Goal: Task Accomplishment & Management: Manage account settings

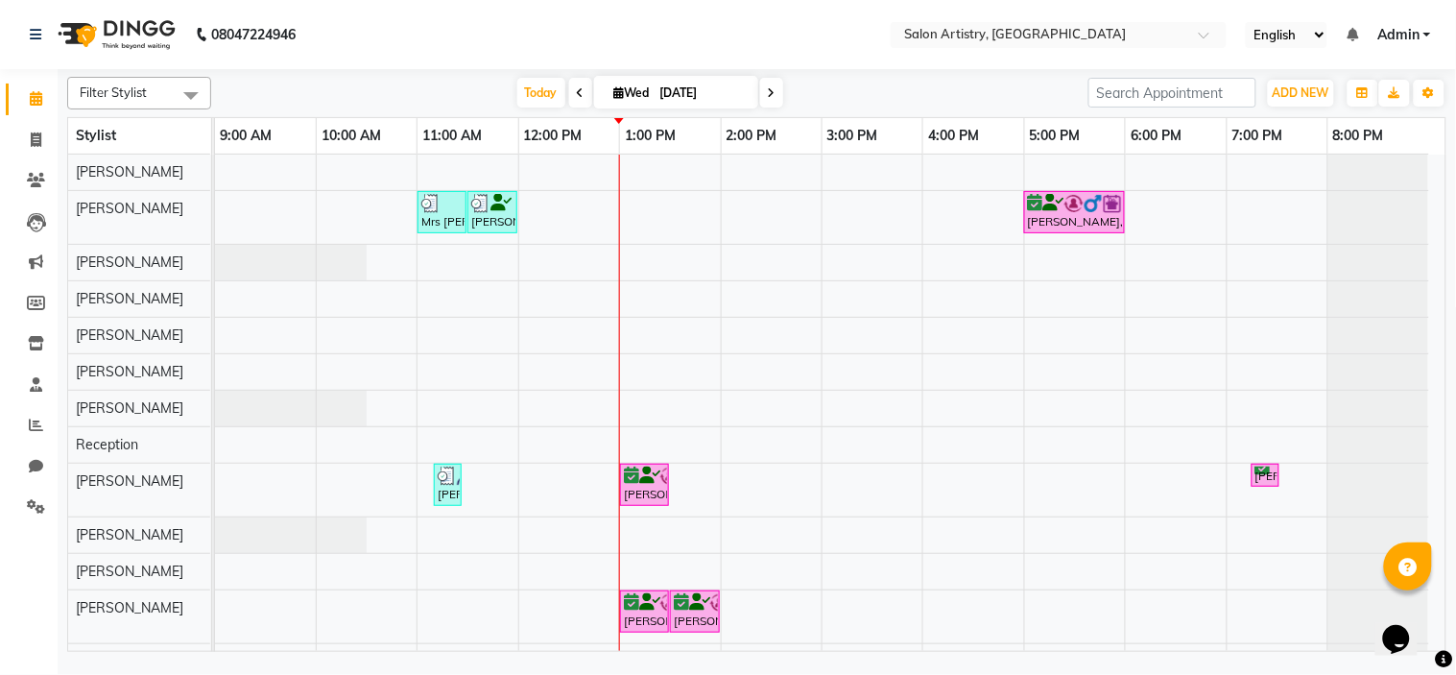
click at [1428, 605] on div "Opens Chat This icon Opens the chat window." at bounding box center [1405, 605] width 46 height 0
drag, startPoint x: 1431, startPoint y: 608, endPoint x: 2813, endPoint y: 1188, distance: 1498.6
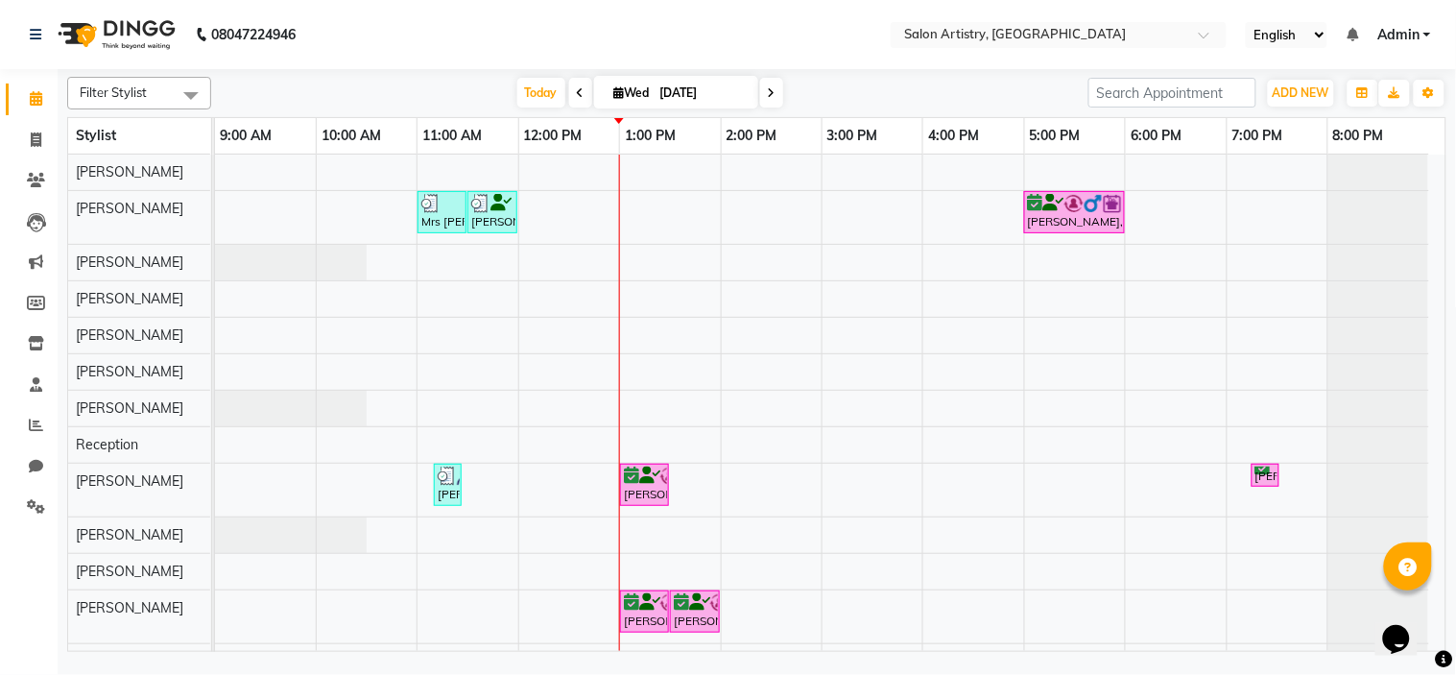
click at [1436, 597] on html "Opens Chat This icon Opens the chat window." at bounding box center [1405, 626] width 61 height 58
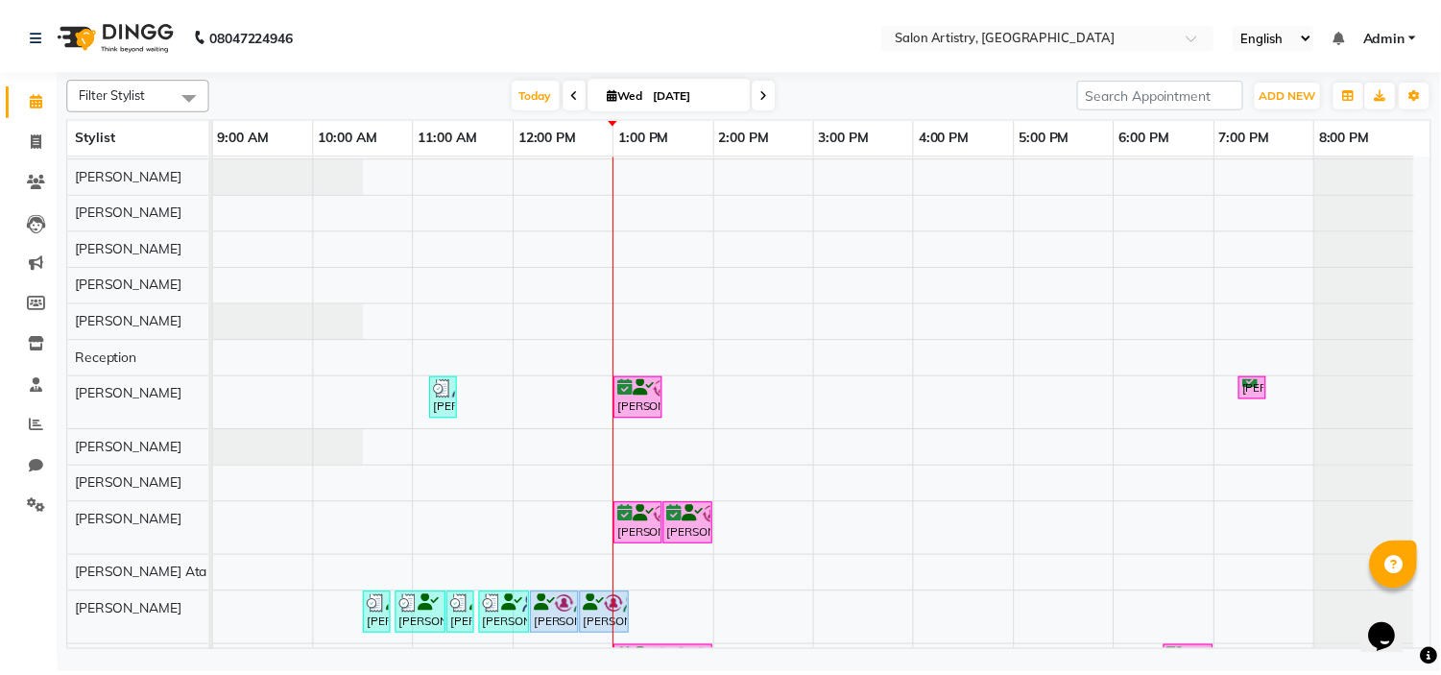
scroll to position [154, 0]
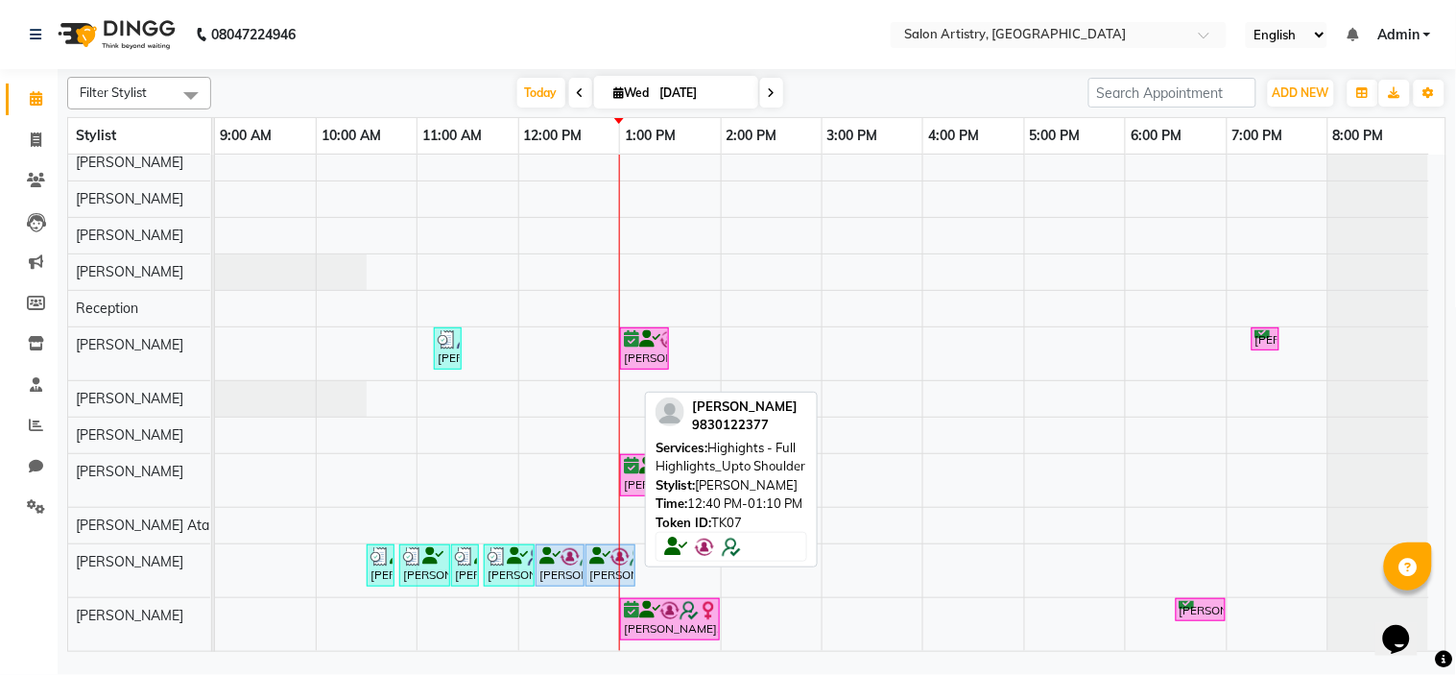
click at [596, 560] on div "[PERSON_NAME], TK07, 12:40 PM-01:10 PM, Highights - Full Highlights_Upto Should…" at bounding box center [611, 565] width 46 height 36
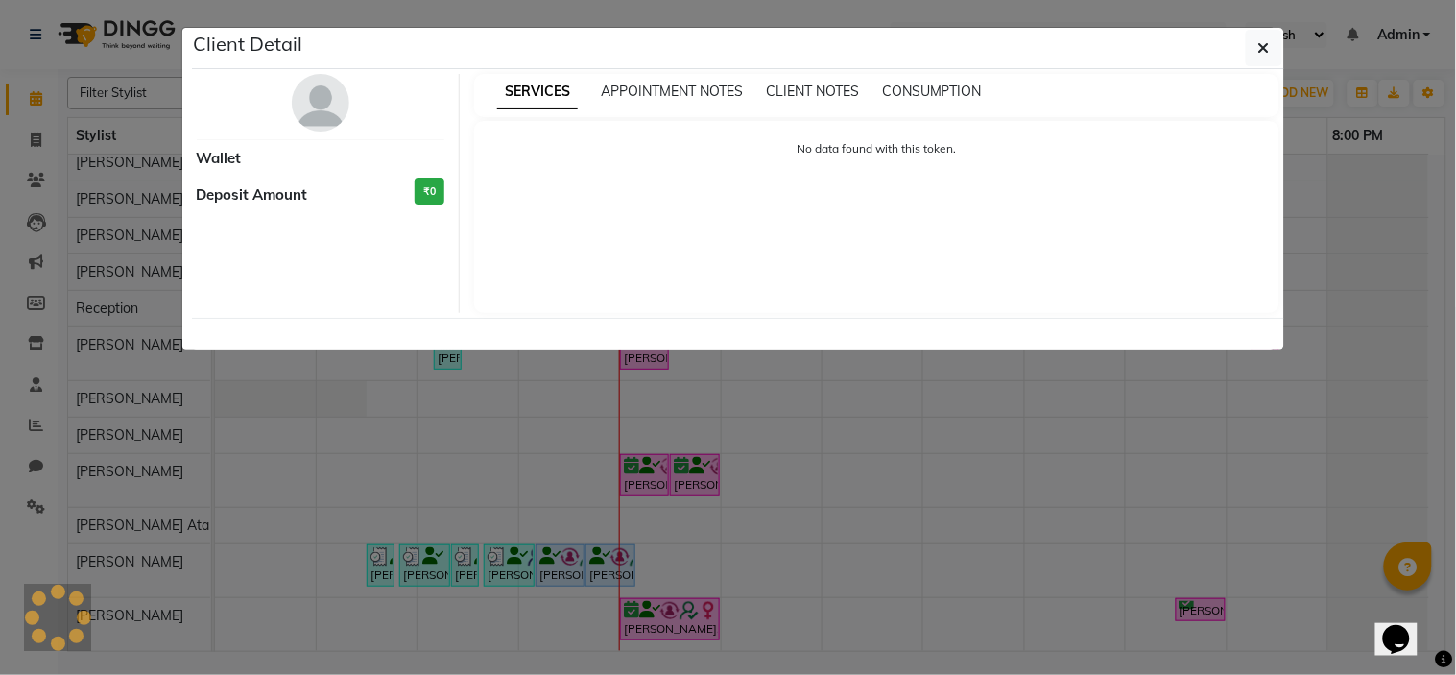
select select "5"
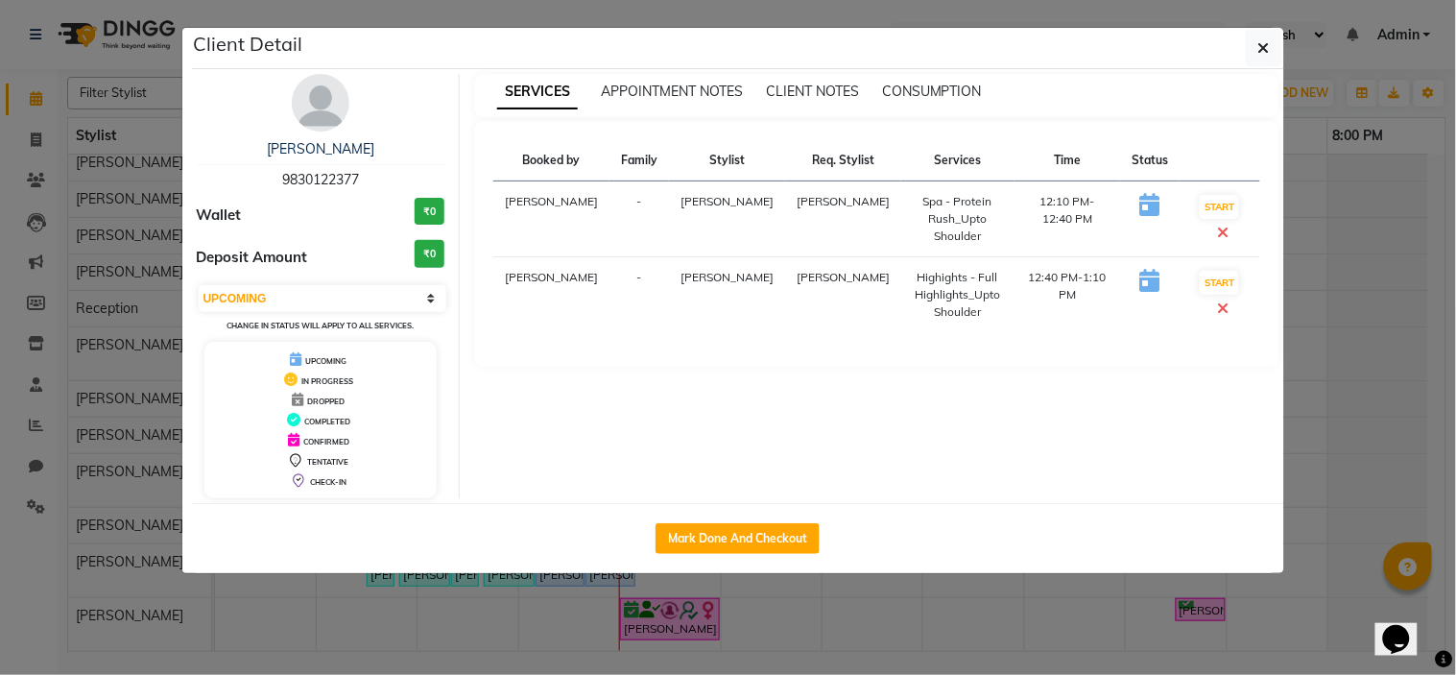
click at [309, 86] on img at bounding box center [321, 103] width 58 height 58
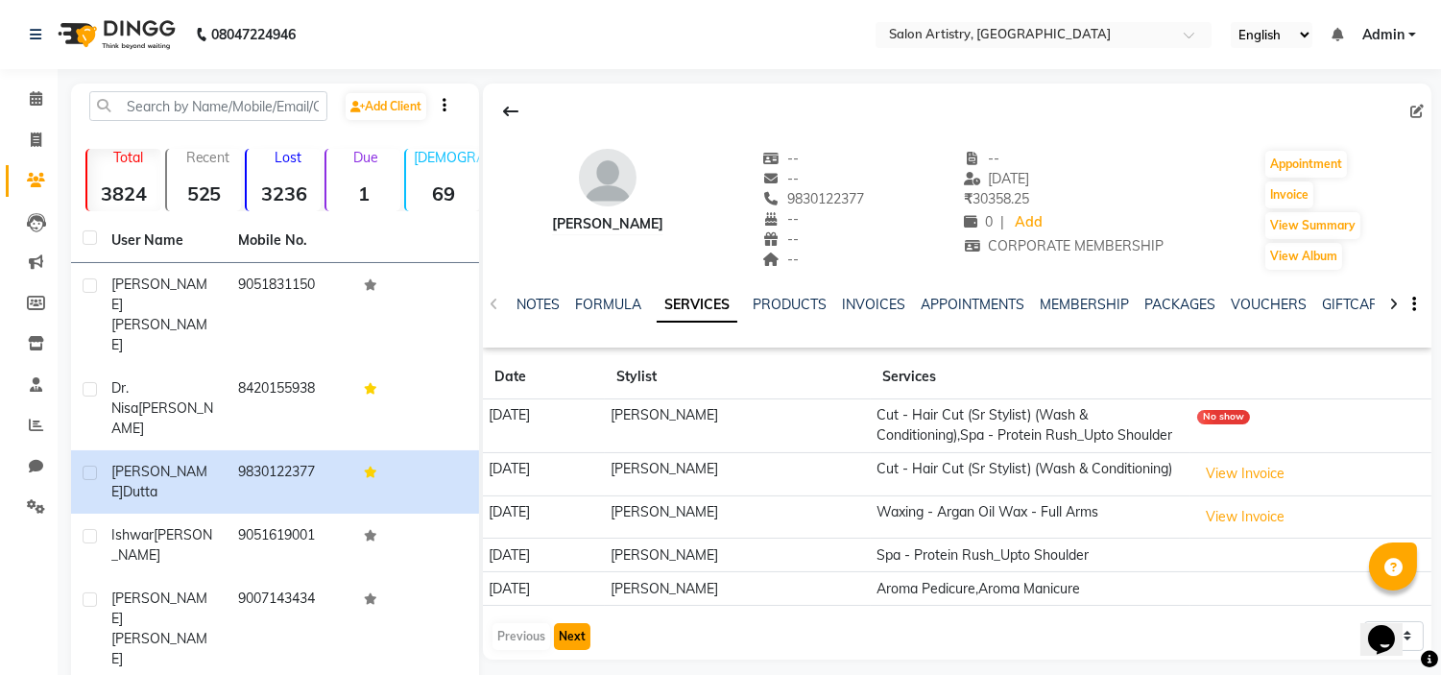
click at [568, 641] on button "Next" at bounding box center [572, 636] width 36 height 27
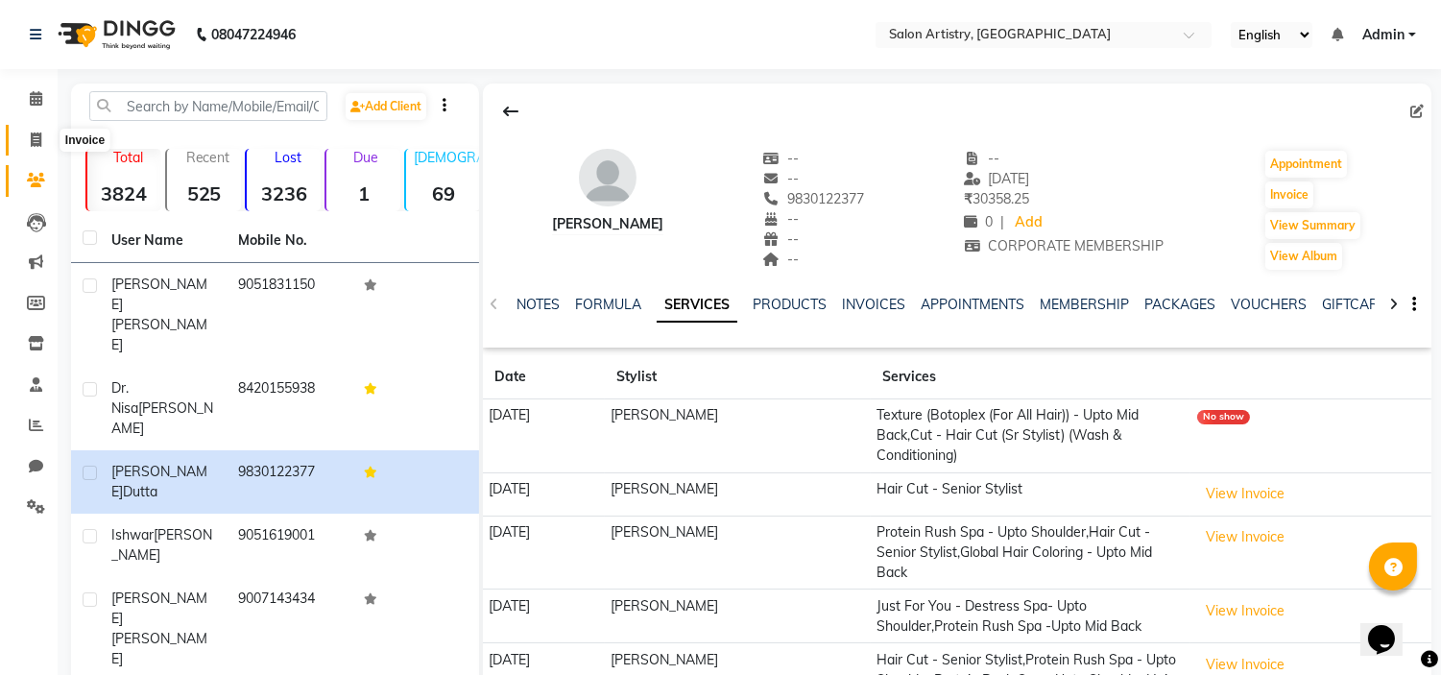
click at [33, 141] on icon at bounding box center [36, 139] width 11 height 14
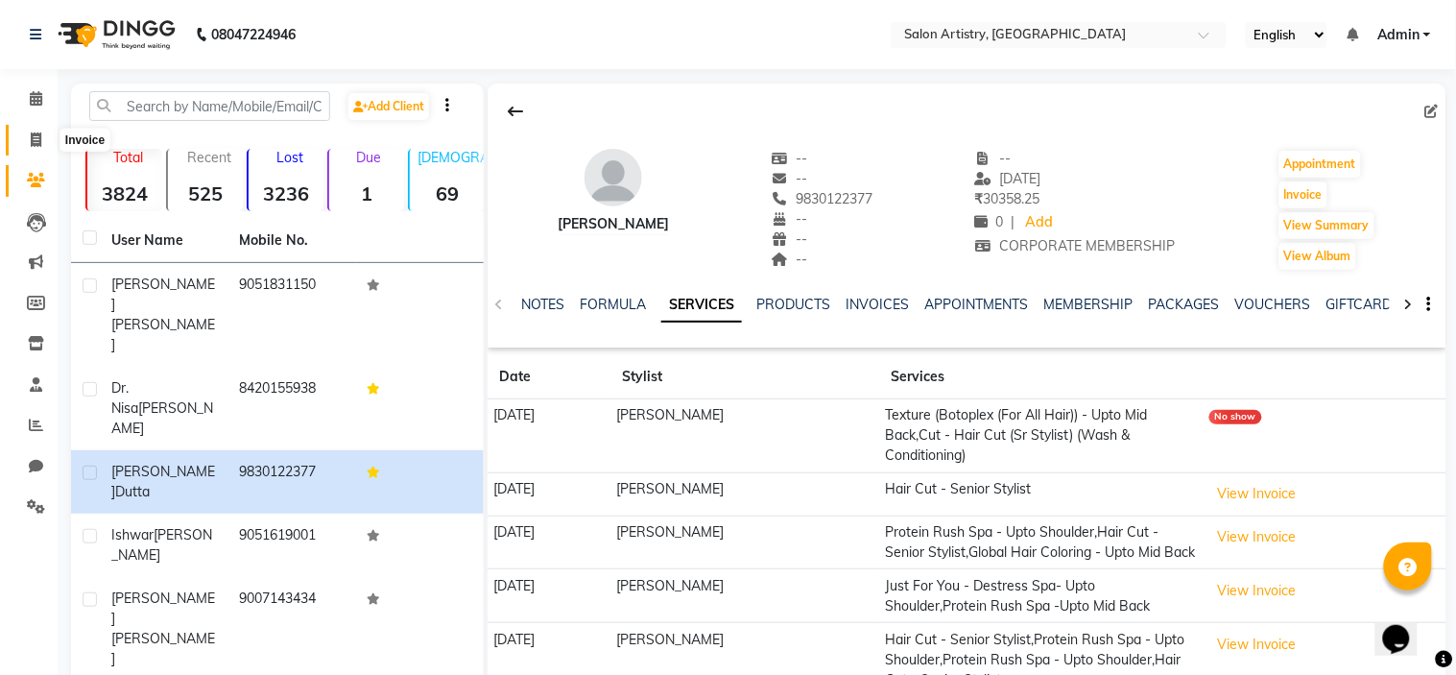
select select "service"
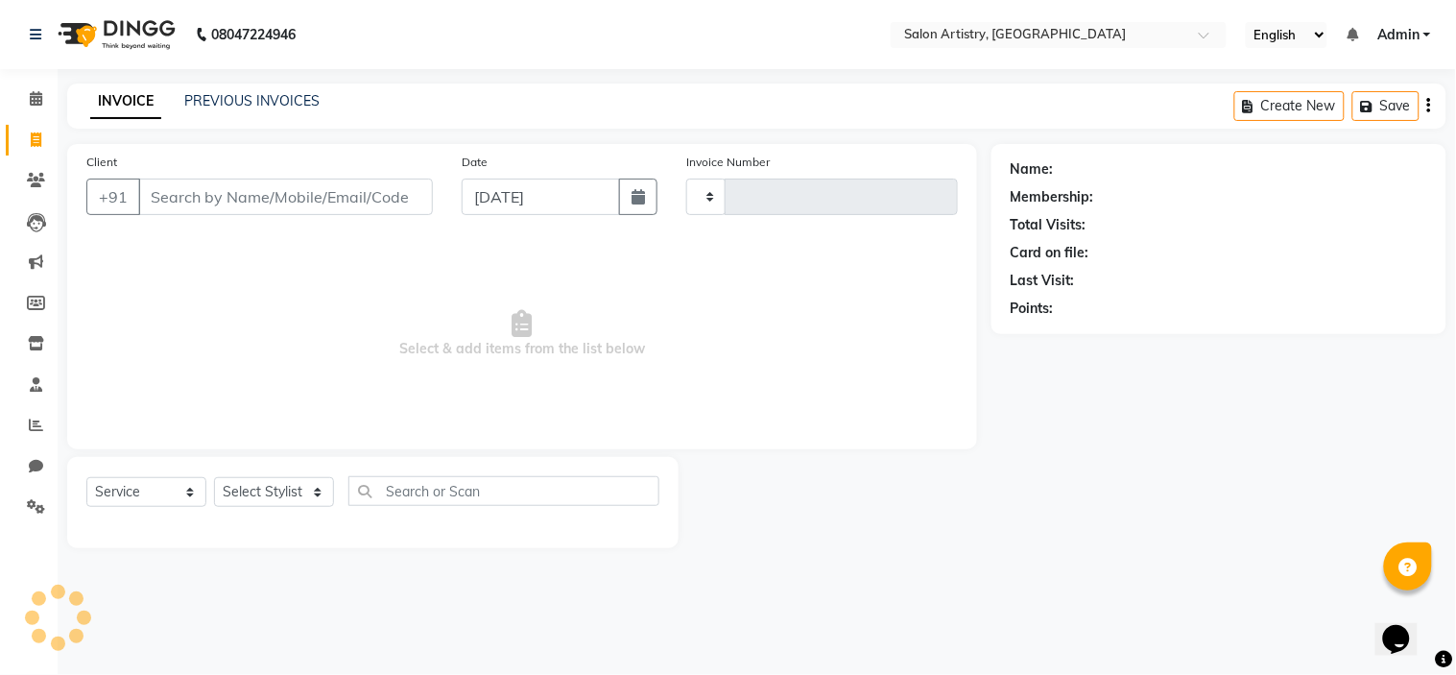
type input "2275"
select select "8285"
click at [227, 197] on input "Client" at bounding box center [285, 197] width 295 height 36
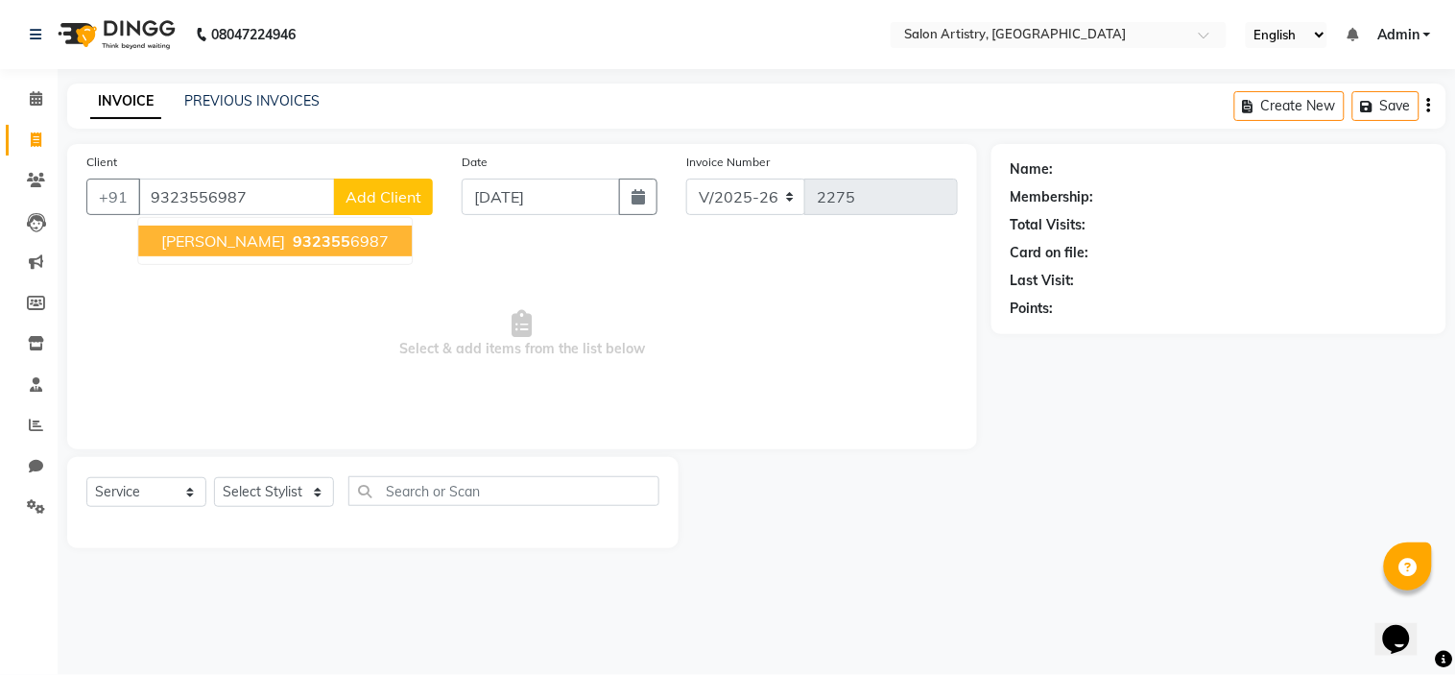
type input "9323556987"
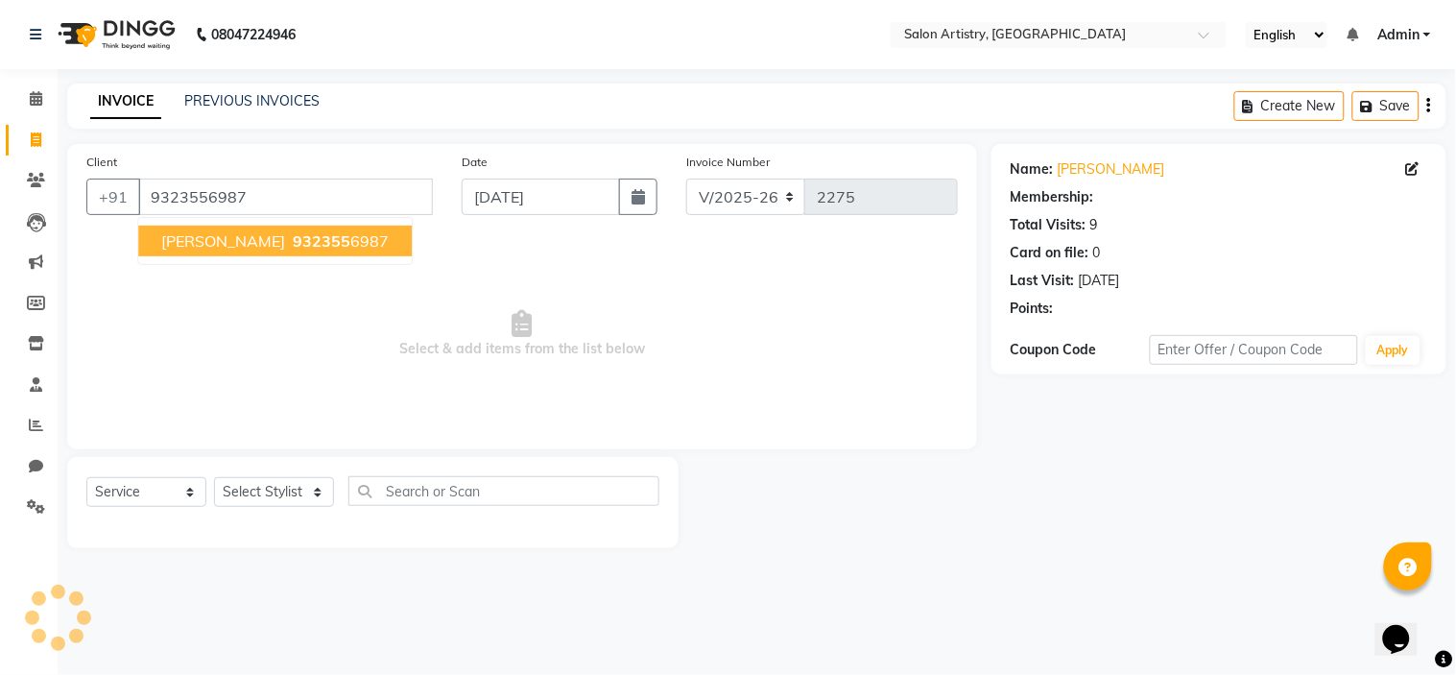
select select "2: Object"
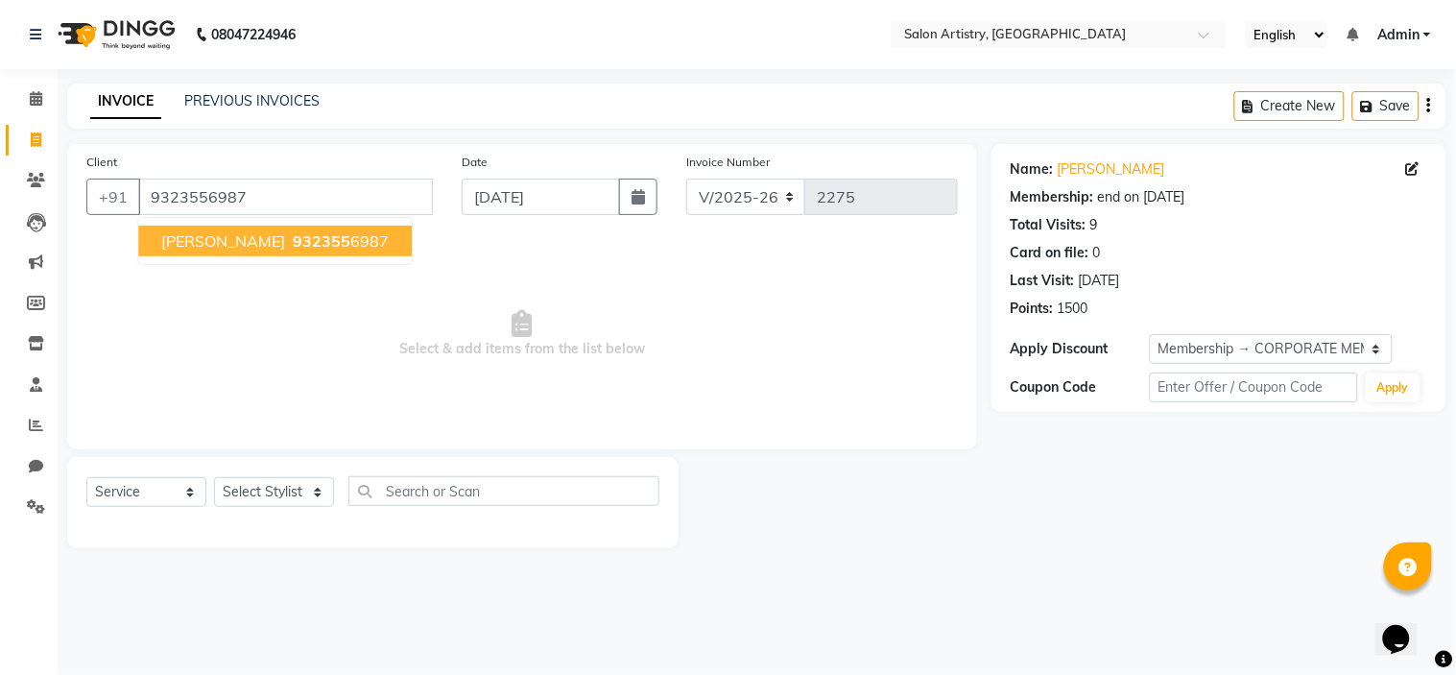
click at [240, 238] on span "[PERSON_NAME]" at bounding box center [223, 240] width 124 height 19
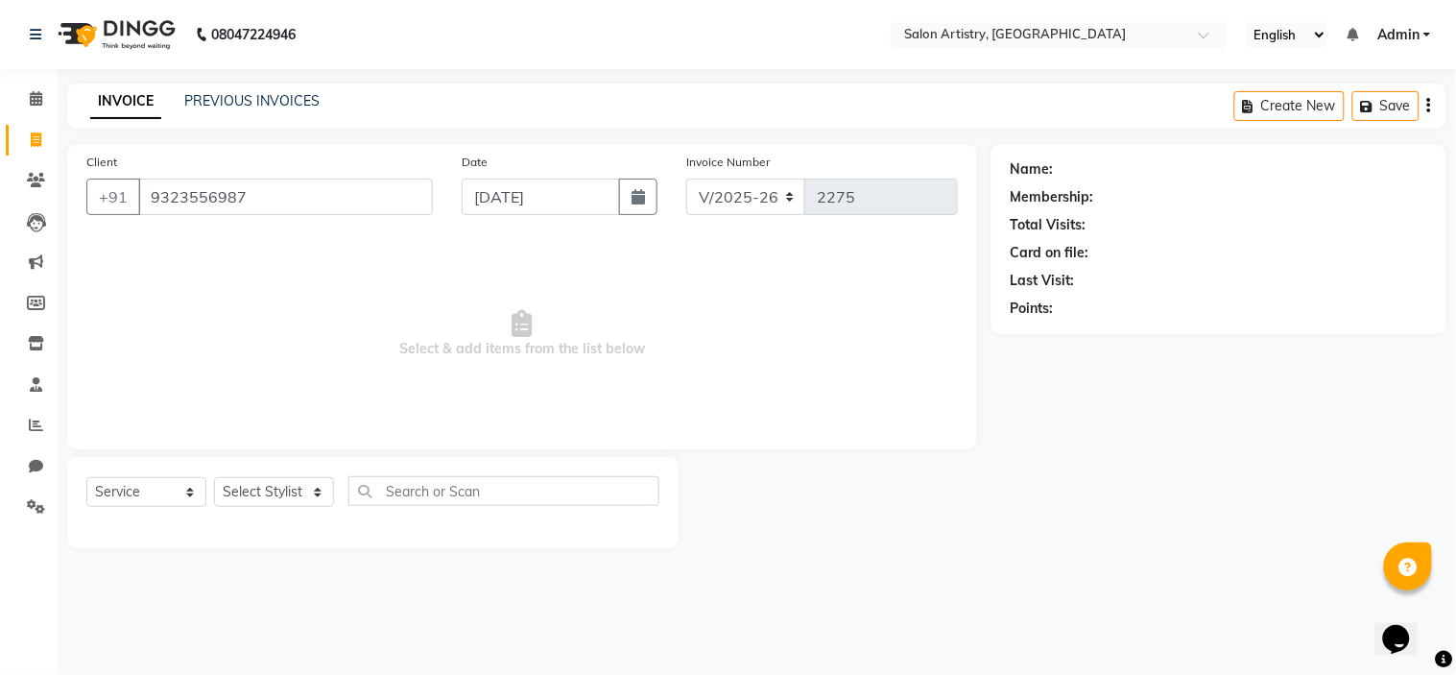
select select "2: Object"
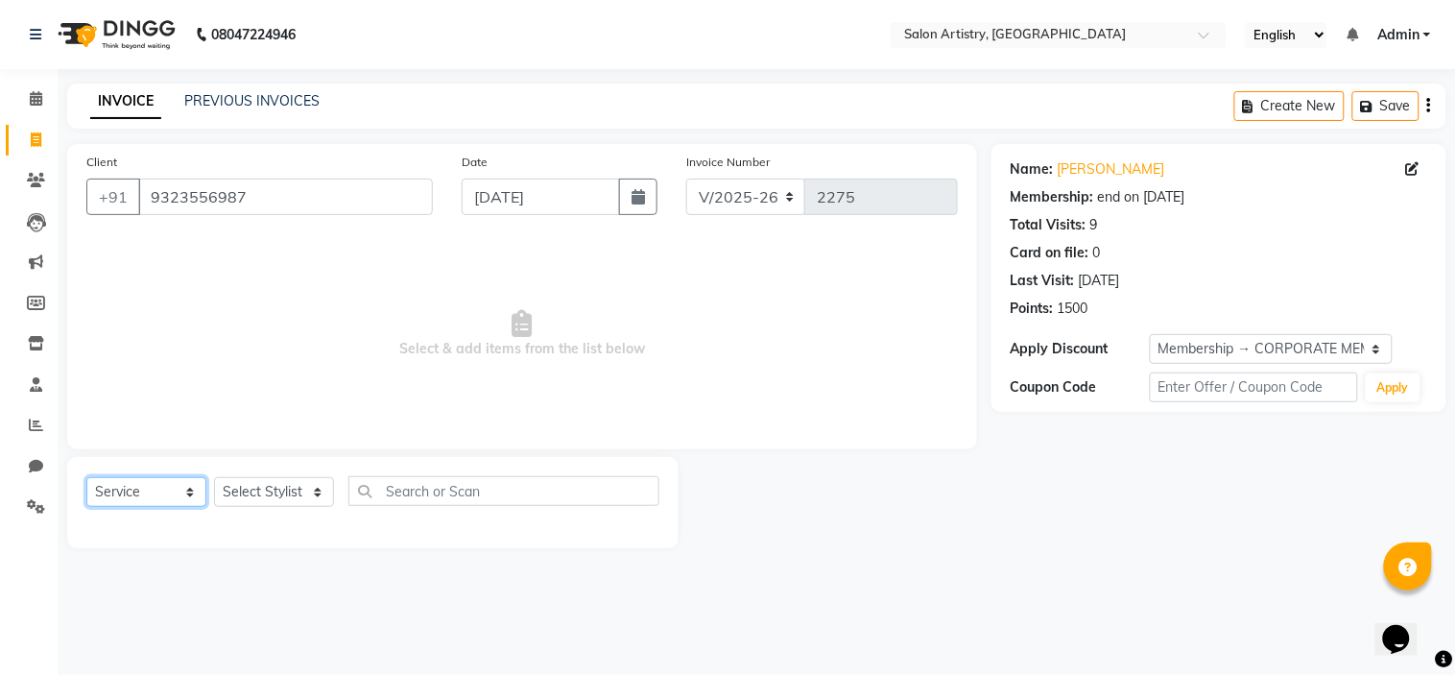
click at [152, 497] on select "Select Service Product Membership Package Voucher Prepaid Gift Card" at bounding box center [146, 492] width 120 height 30
click at [1380, 352] on select "Select Membership → CORPORATE MEMBERSHIP Loyalty → Loyalty level 1 → Customers …" at bounding box center [1271, 349] width 243 height 30
click at [1354, 234] on div "Total Visits: 9" at bounding box center [1219, 225] width 417 height 20
click at [914, 252] on span "Select & add items from the list below" at bounding box center [522, 334] width 872 height 192
click at [139, 497] on select "Select Service Product Membership Package Voucher Prepaid Gift Card" at bounding box center [146, 492] width 120 height 30
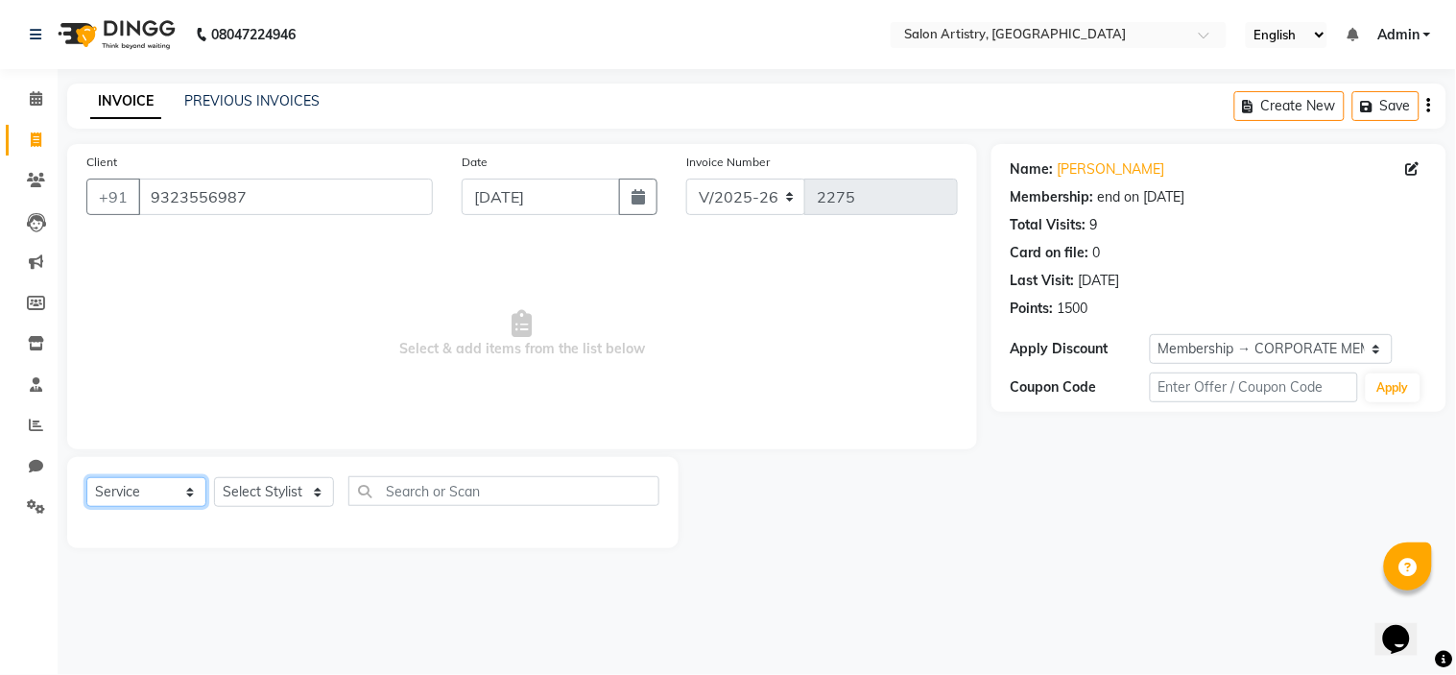
click at [139, 497] on select "Select Service Product Membership Package Voucher Prepaid Gift Card" at bounding box center [146, 492] width 120 height 30
click at [289, 488] on select "Select Stylist Admin Anupriya Ghosh Iqbal Ahmed Irshad Khan Mannu Kumar Gupta M…" at bounding box center [274, 492] width 120 height 30
select select "79864"
click at [214, 478] on select "Select Stylist Admin Anupriya Ghosh Iqbal Ahmed Irshad Khan Mannu Kumar Gupta M…" at bounding box center [274, 492] width 120 height 30
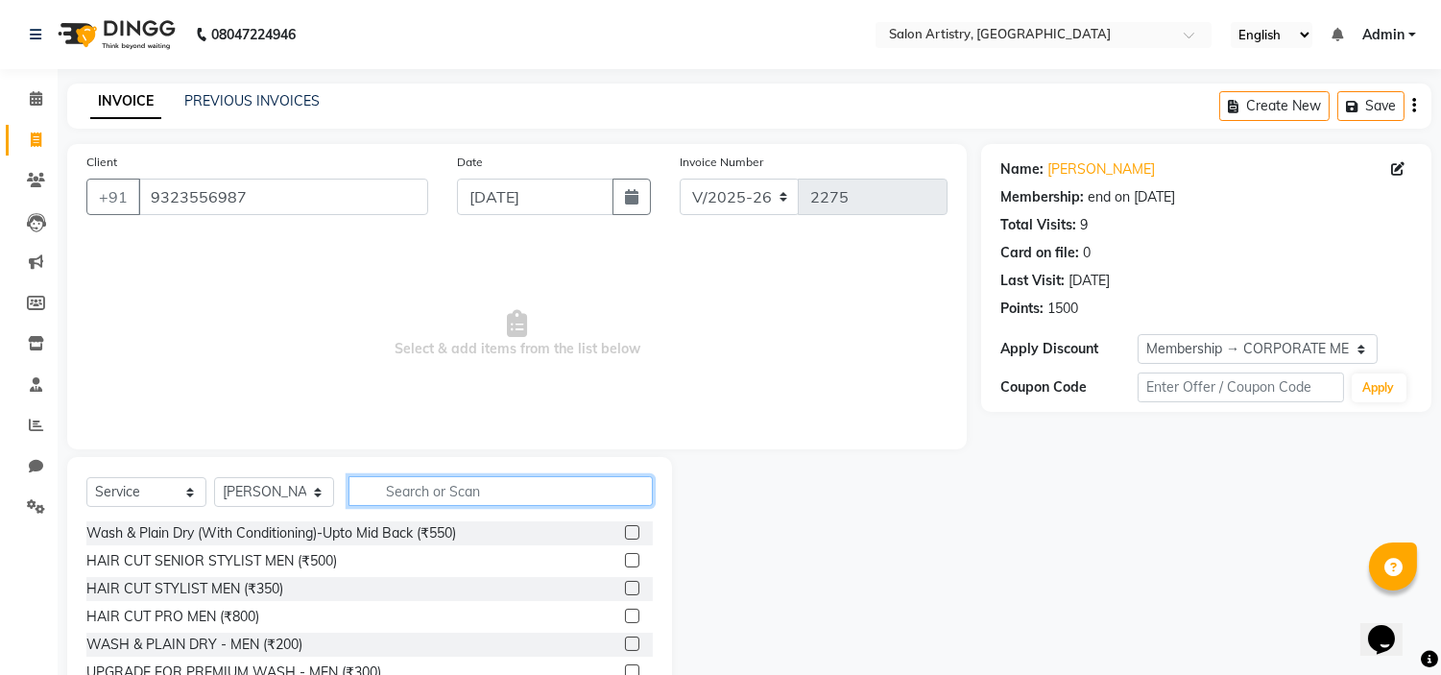
click at [414, 485] on input "text" at bounding box center [500, 491] width 304 height 30
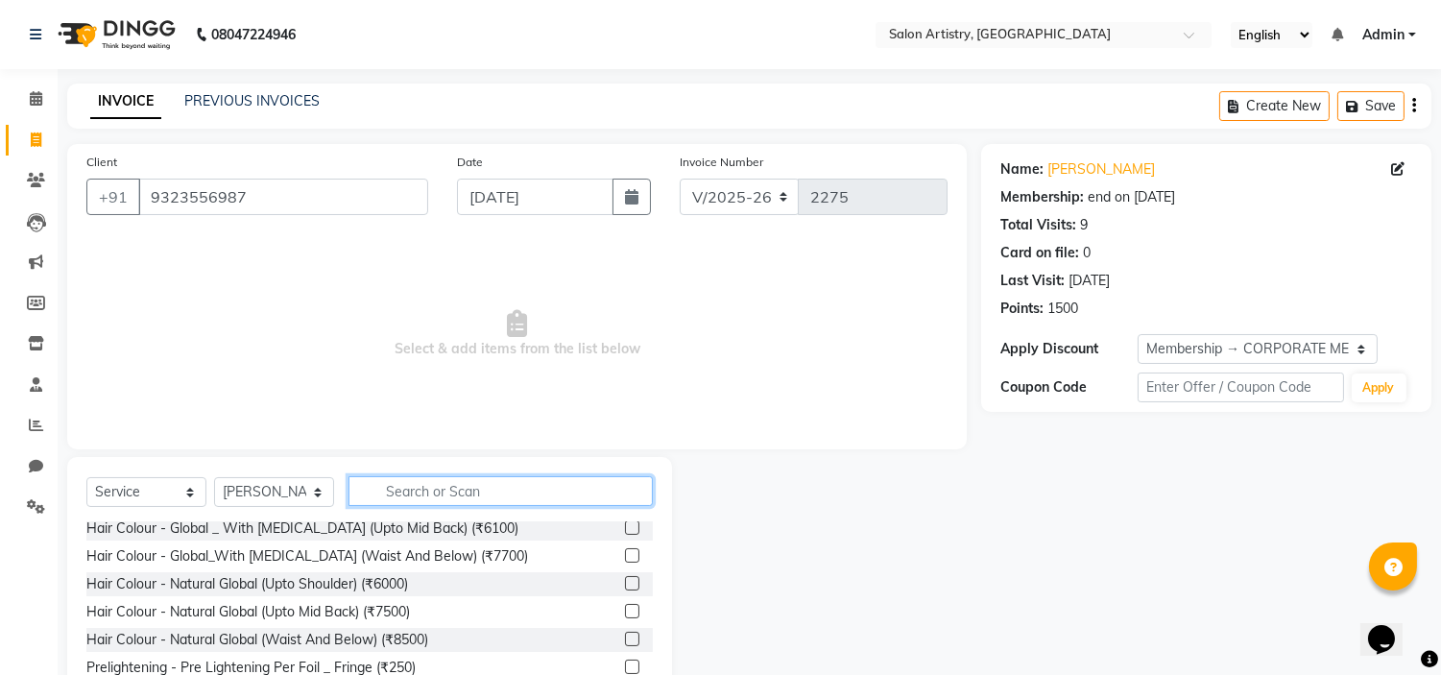
scroll to position [2344, 0]
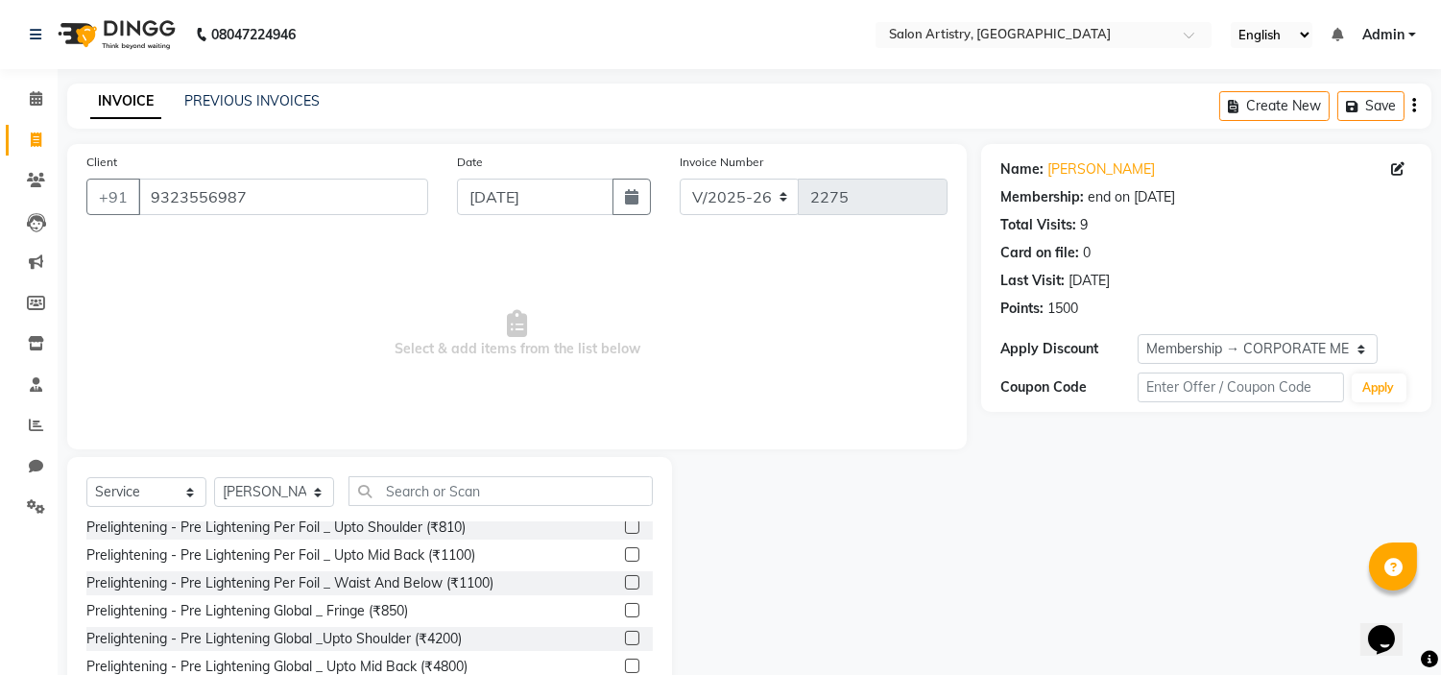
click at [625, 660] on label at bounding box center [632, 666] width 14 height 14
click at [625, 660] on input "checkbox" at bounding box center [631, 666] width 12 height 12
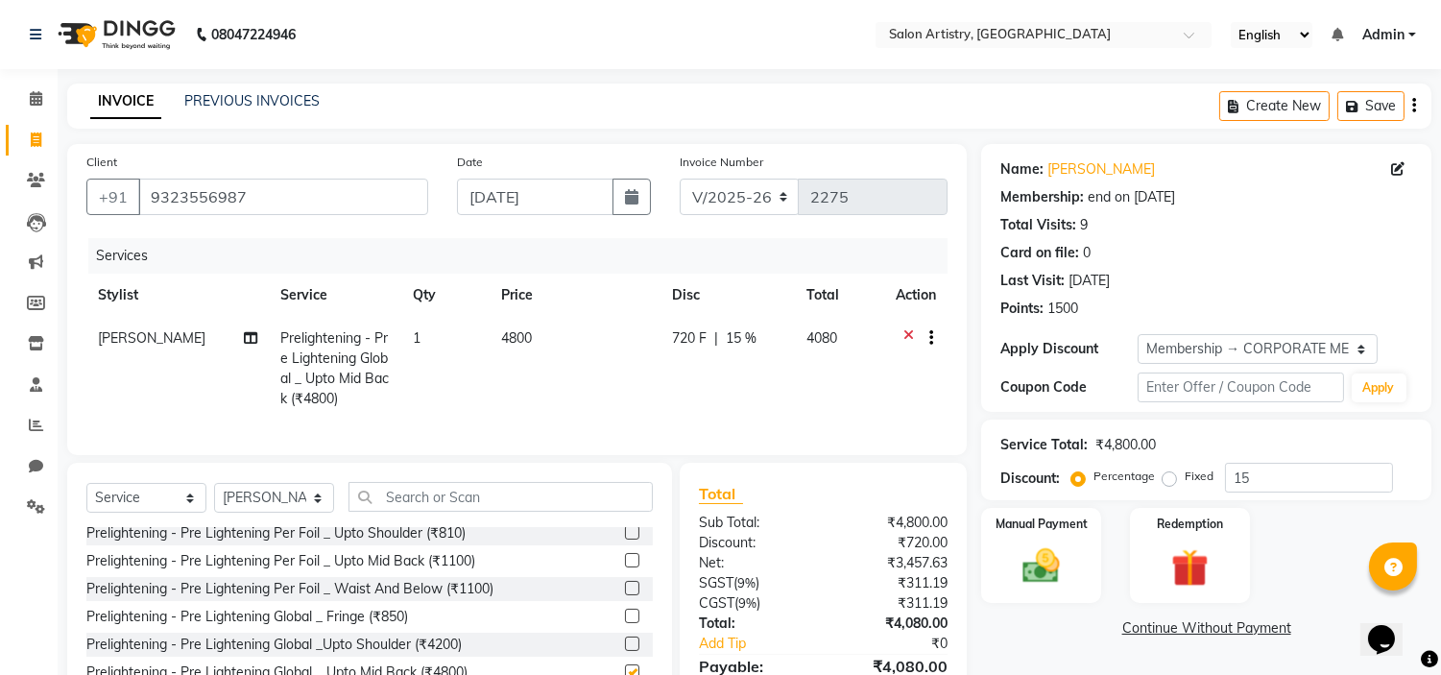
checkbox input "false"
click at [660, 378] on td "720 F | 15 %" at bounding box center [727, 369] width 134 height 104
select select "79864"
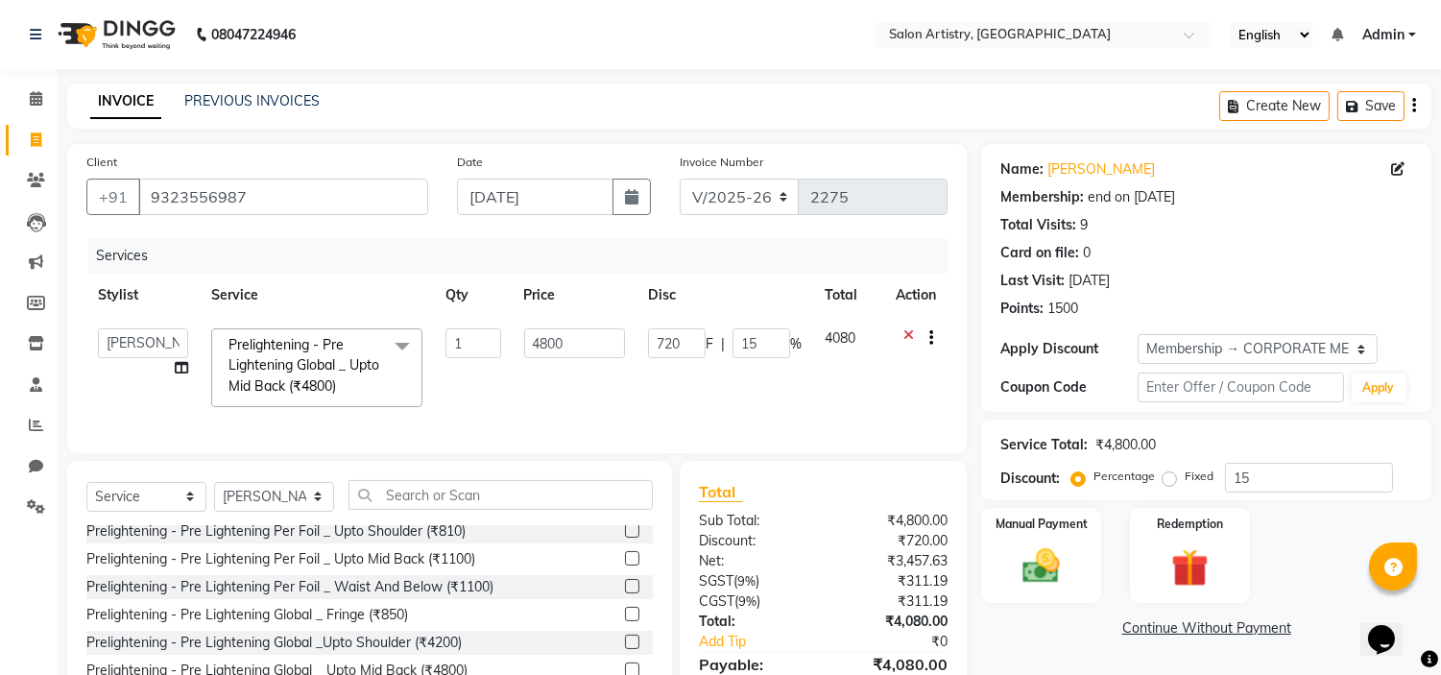
click at [769, 370] on td "720 F | 15 %" at bounding box center [724, 368] width 177 height 102
click at [813, 382] on td "4080" at bounding box center [848, 368] width 71 height 102
click at [1044, 645] on div "Name: Mekhla Bhattacharya Membership: end on 09-06-2026 Total Visits: 9 Card on…" at bounding box center [1213, 444] width 465 height 600
click at [1183, 389] on input "text" at bounding box center [1240, 387] width 205 height 30
click at [1358, 342] on select "Select Membership → CORPORATE MEMBERSHIP Loyalty → Loyalty level 1 → Customers …" at bounding box center [1258, 349] width 240 height 30
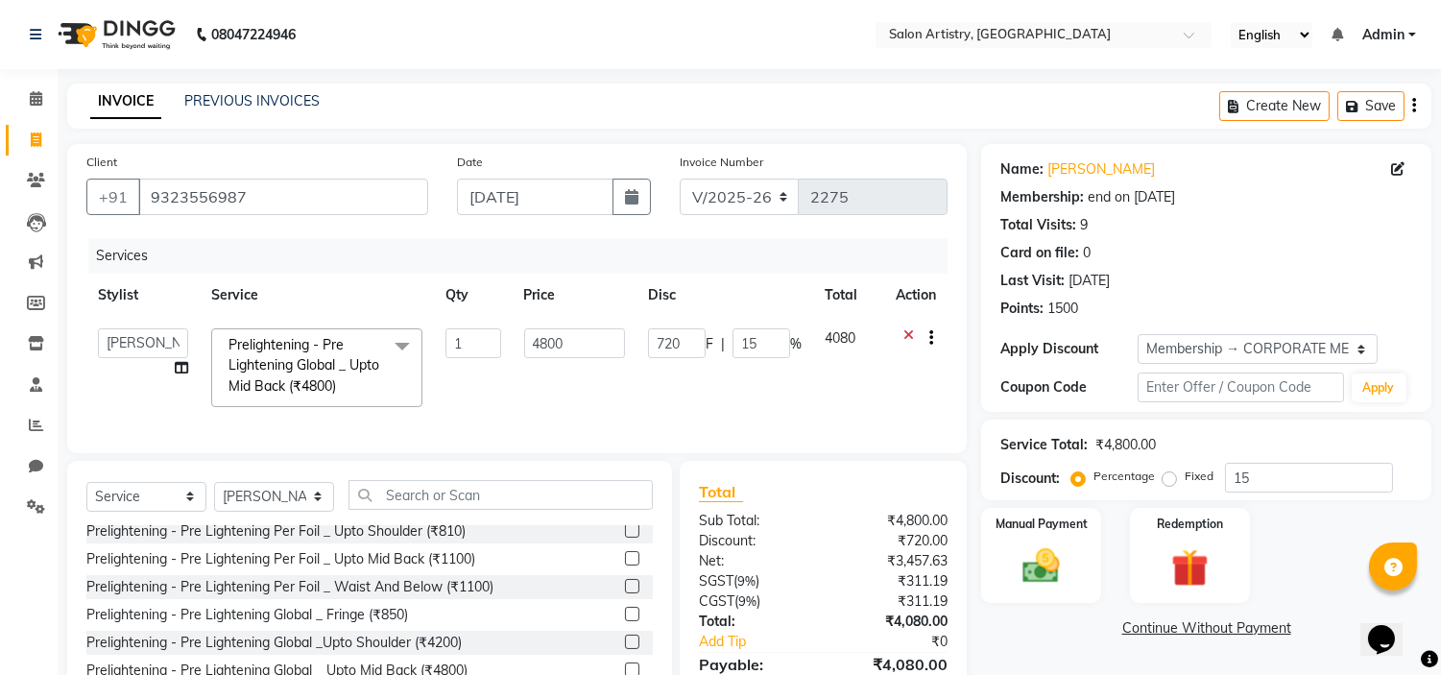
click at [1308, 247] on div "Card on file: 0" at bounding box center [1206, 253] width 412 height 20
click at [1378, 250] on div "Card on file: 0" at bounding box center [1206, 253] width 412 height 20
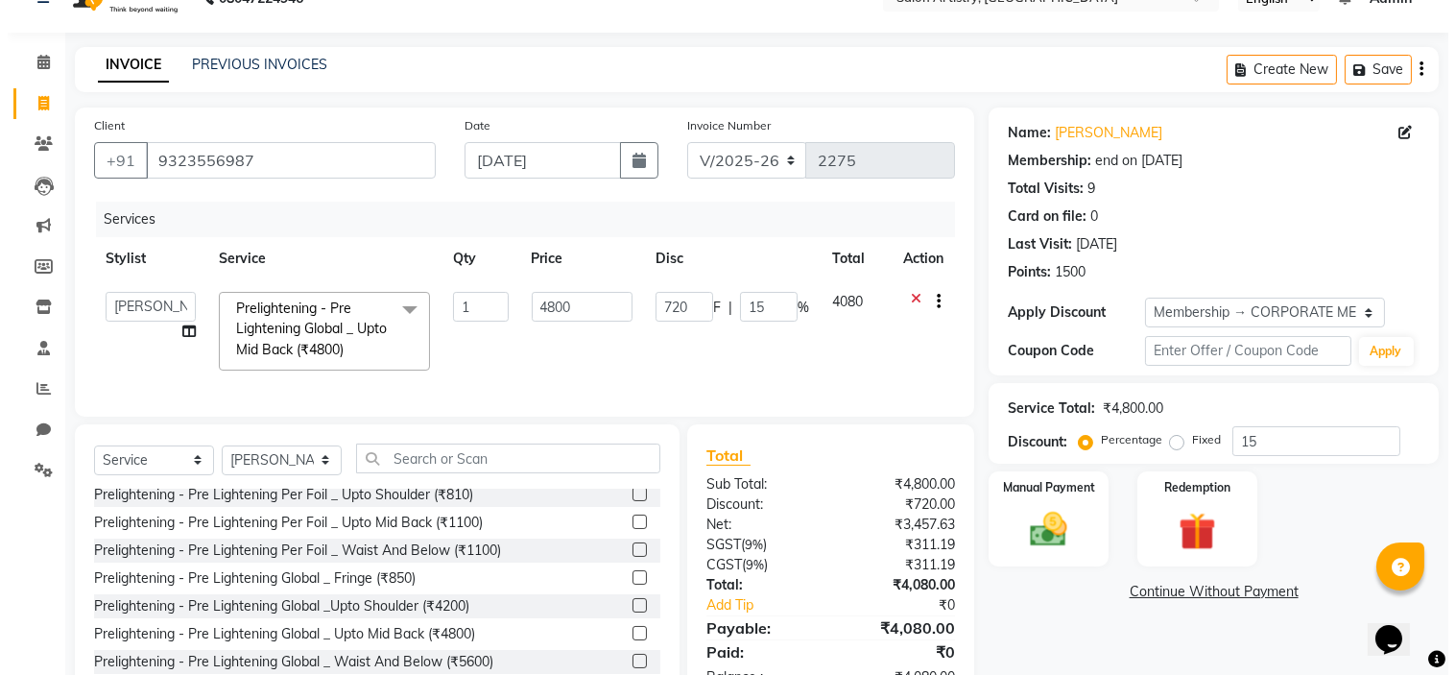
scroll to position [42, 0]
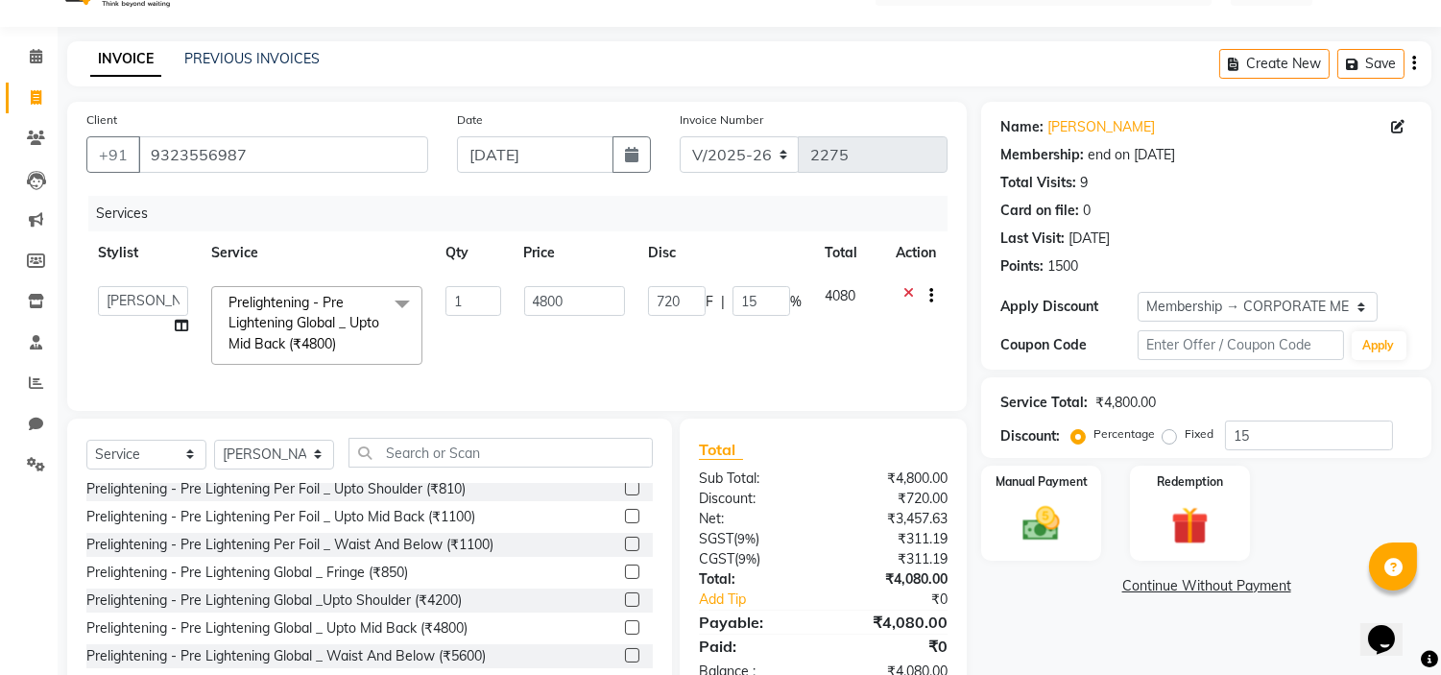
click at [1389, 128] on div "Name: Mekhla Bhattacharya" at bounding box center [1206, 127] width 412 height 20
click at [1395, 128] on icon at bounding box center [1397, 126] width 13 height 13
select select "28"
select select "08"
select select "2006"
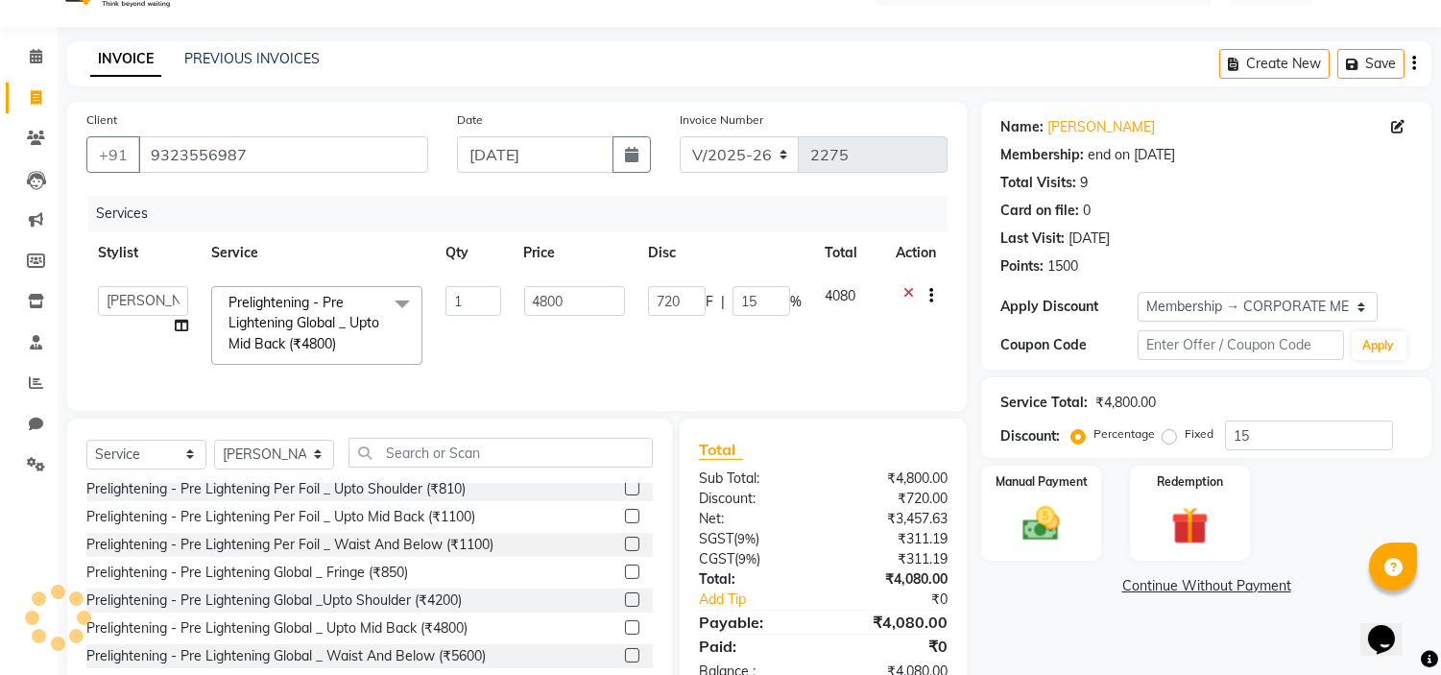
select select "female"
select select "16"
select select "02"
select select "2006"
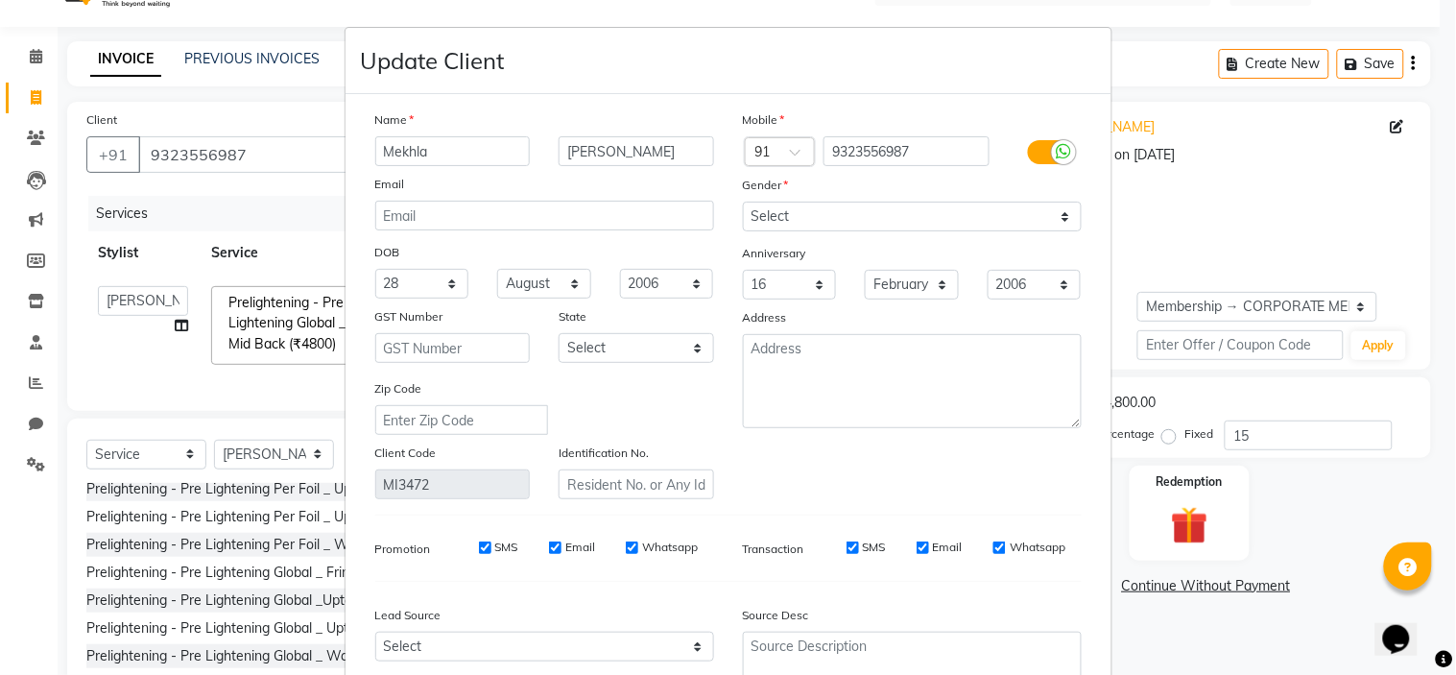
click at [1245, 167] on ngb-modal-window "Update Client Name Mekhla Bhattacharya Email DOB Day 01 02 03 04 05 06 07 08 09…" at bounding box center [728, 337] width 1456 height 675
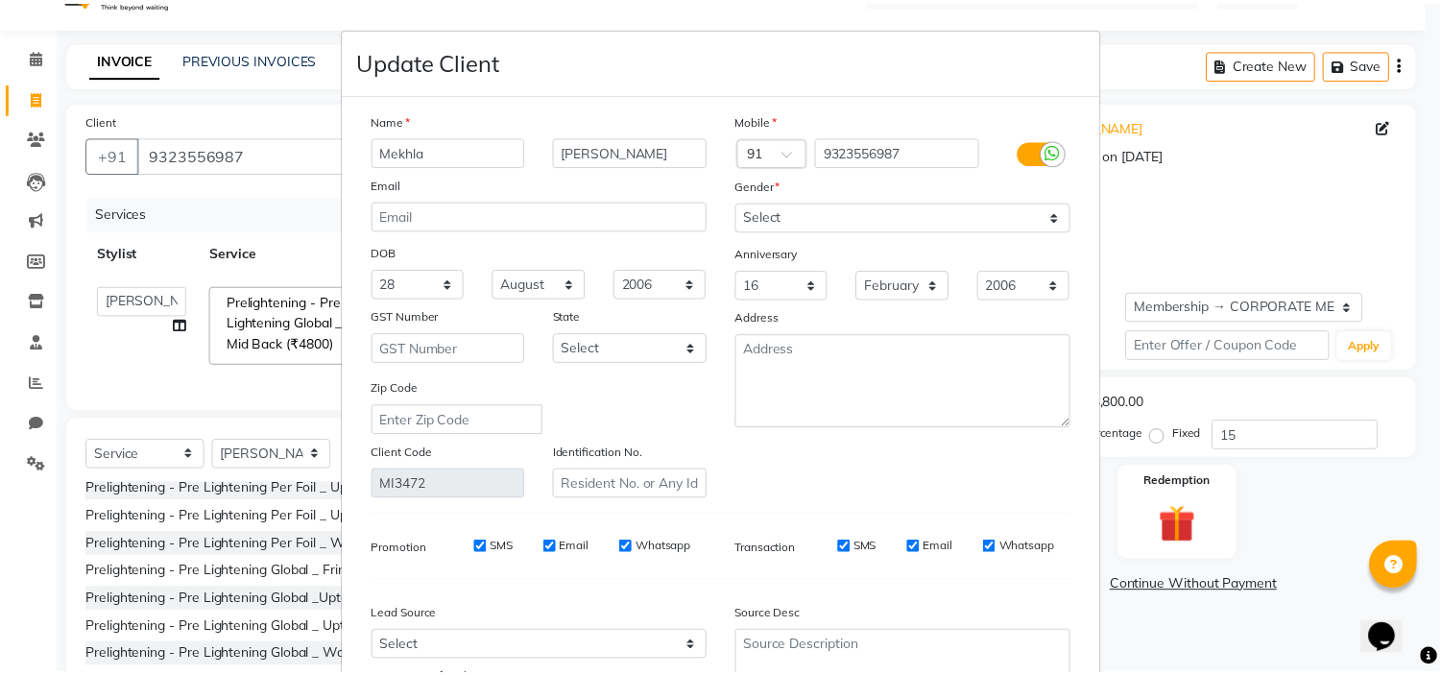
scroll to position [179, 0]
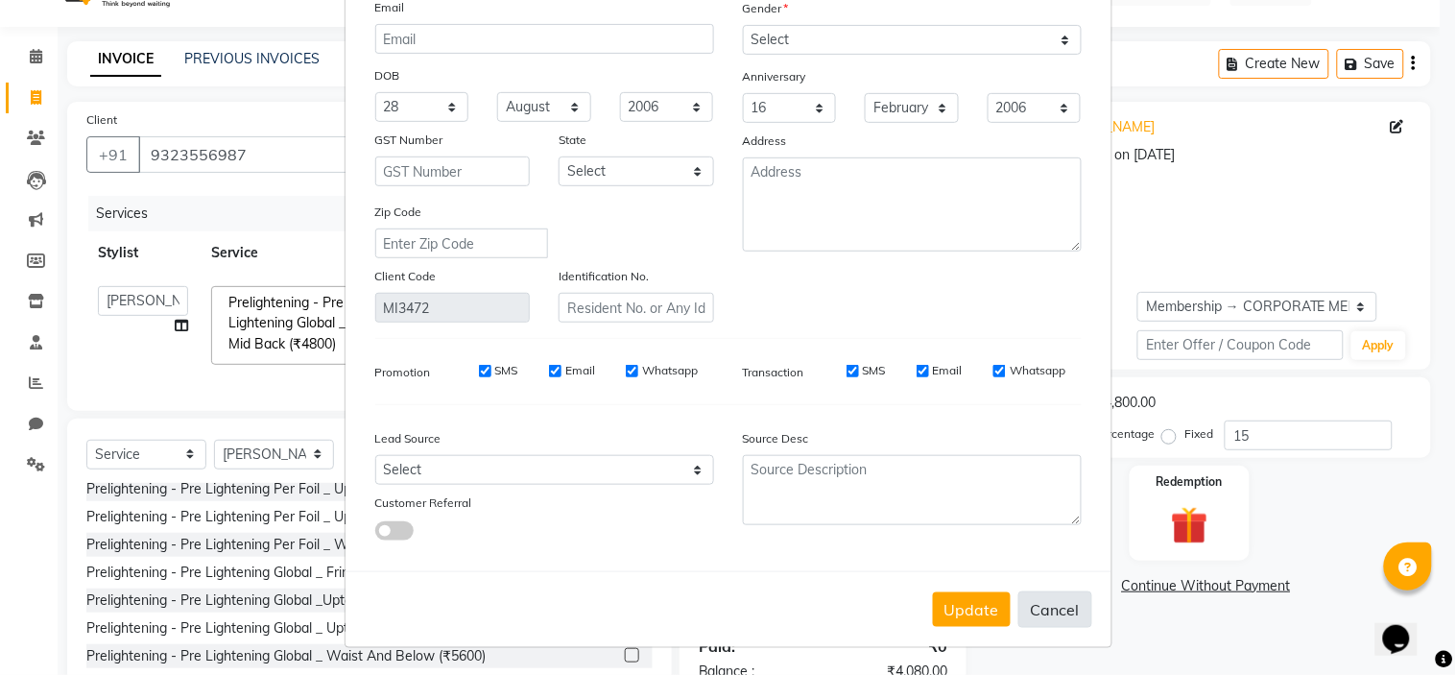
click at [1044, 599] on button "Cancel" at bounding box center [1056, 609] width 74 height 36
select select
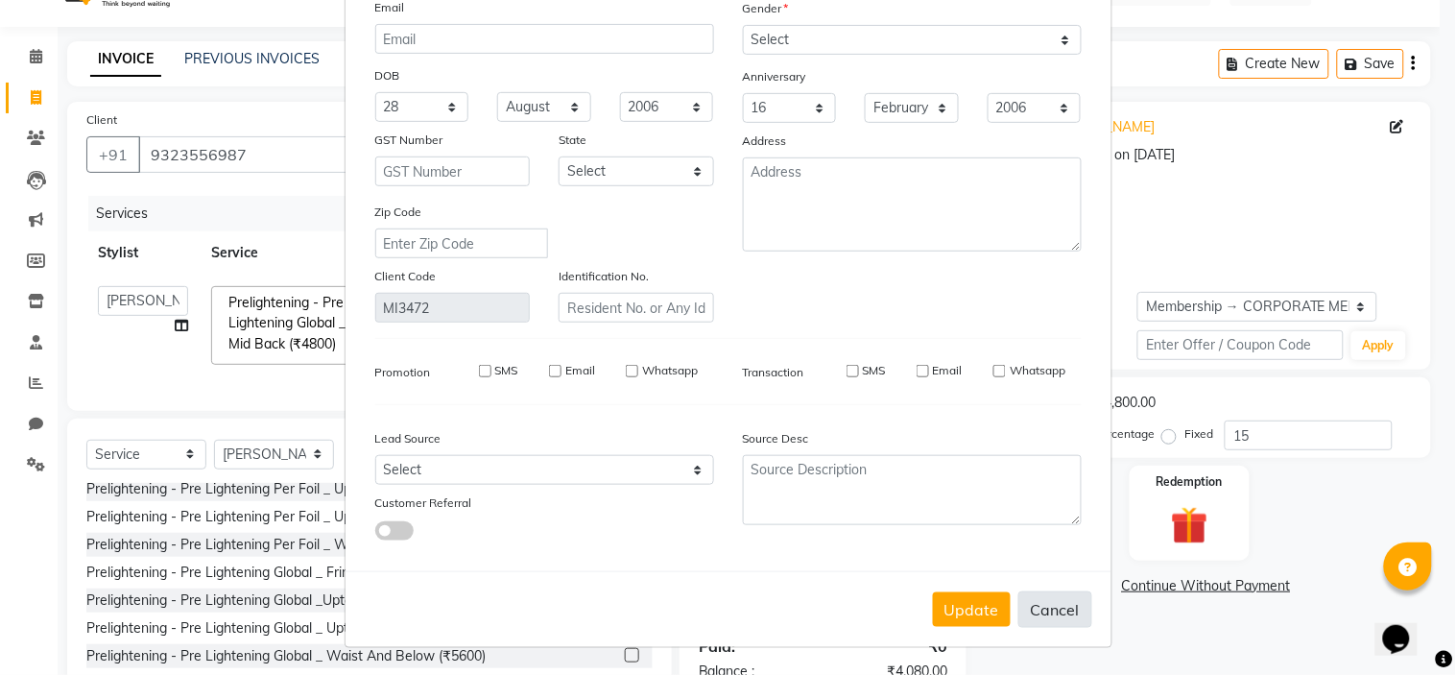
select select
checkbox input "false"
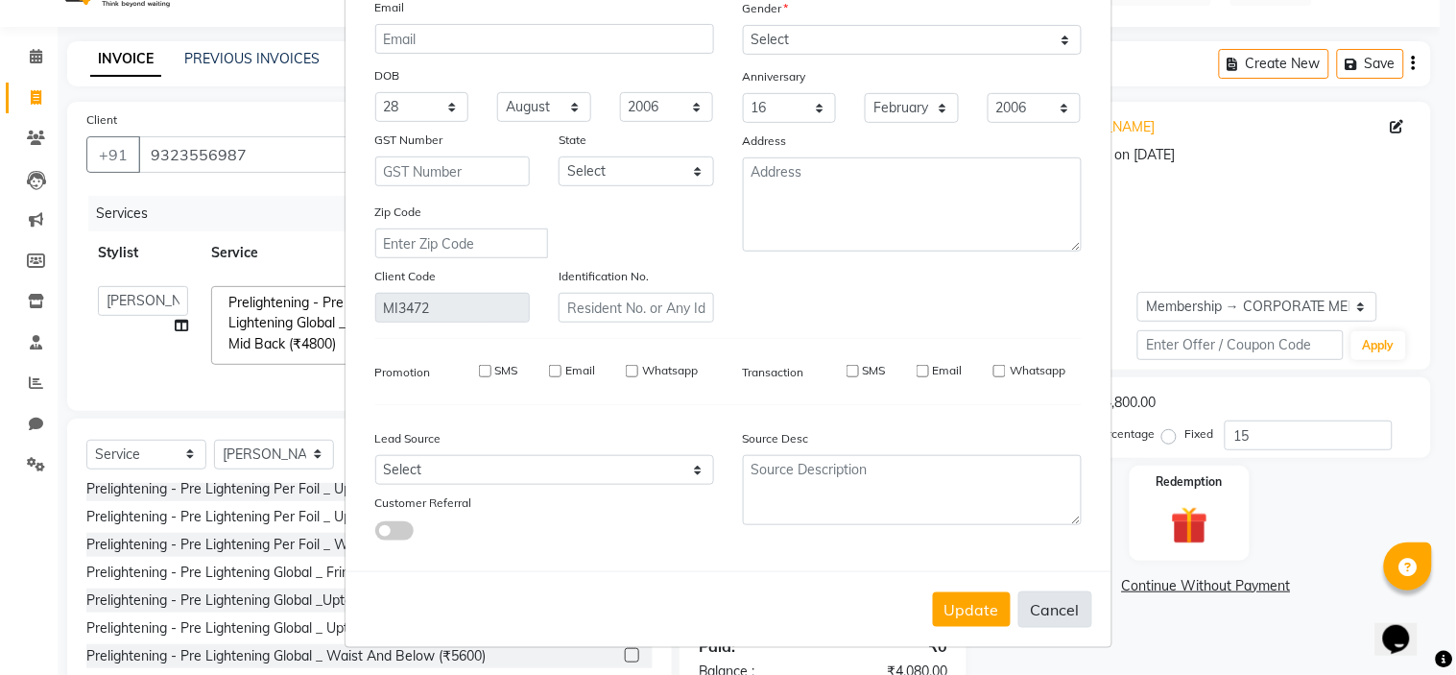
checkbox input "false"
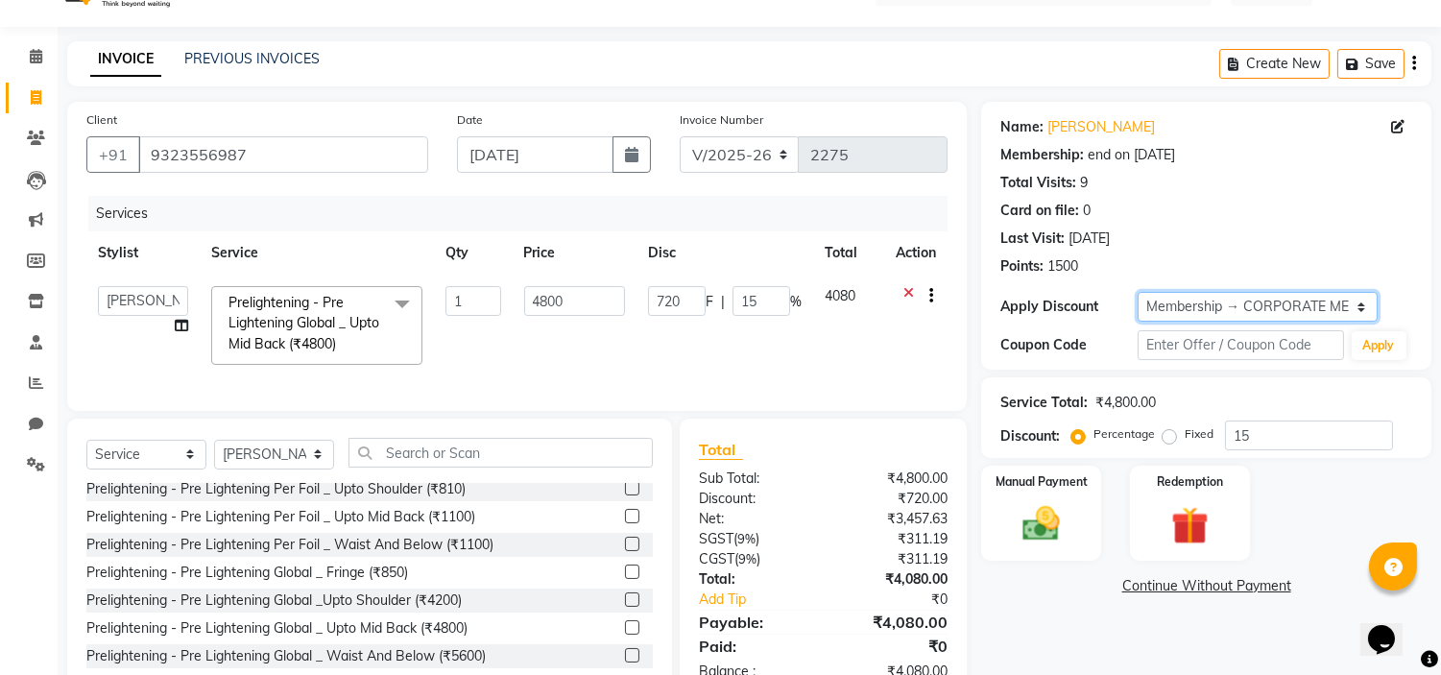
click at [1358, 307] on select "Select Membership → CORPORATE MEMBERSHIP Loyalty → Loyalty level 1 → Customers …" at bounding box center [1258, 307] width 240 height 30
select select "1: Object"
click at [1138, 292] on select "Select Membership → CORPORATE MEMBERSHIP Loyalty → Loyalty level 1 → Customers …" at bounding box center [1258, 307] width 240 height 30
type input "0"
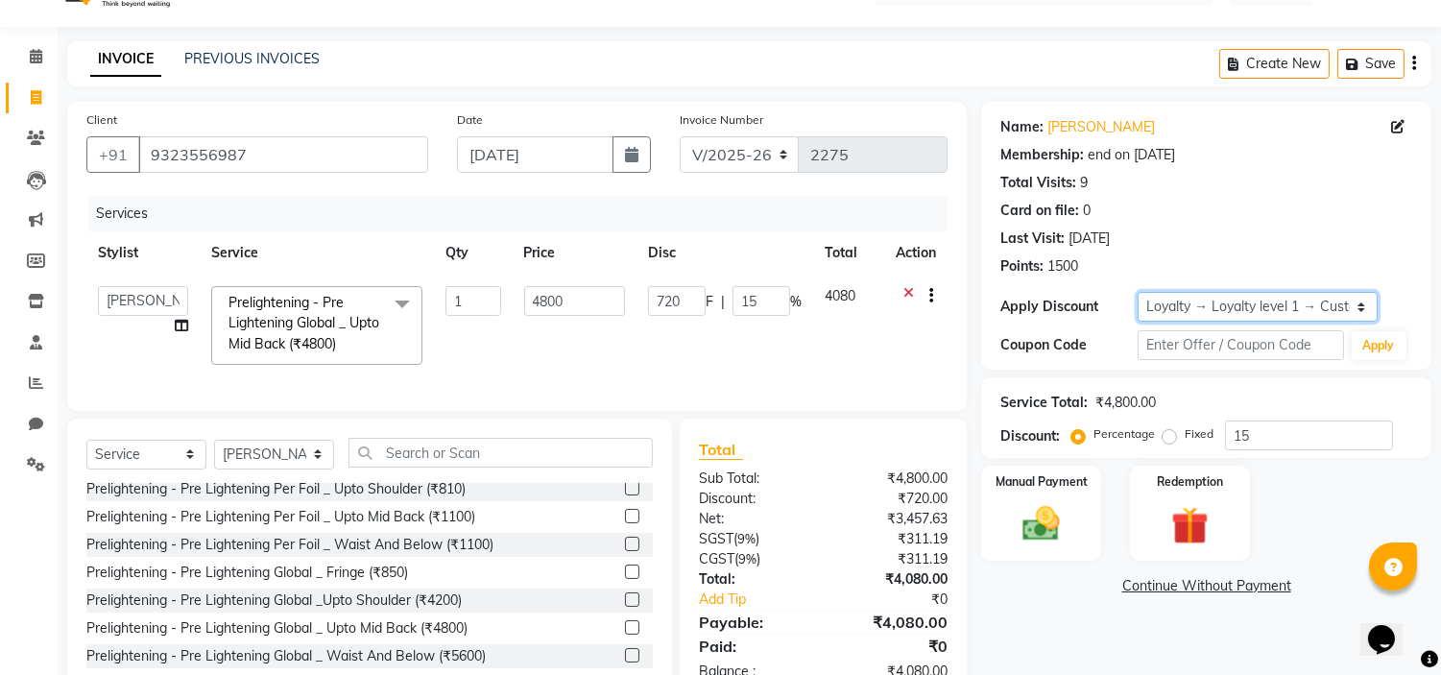
type input "0"
click at [1200, 343] on input "text" at bounding box center [1240, 345] width 205 height 30
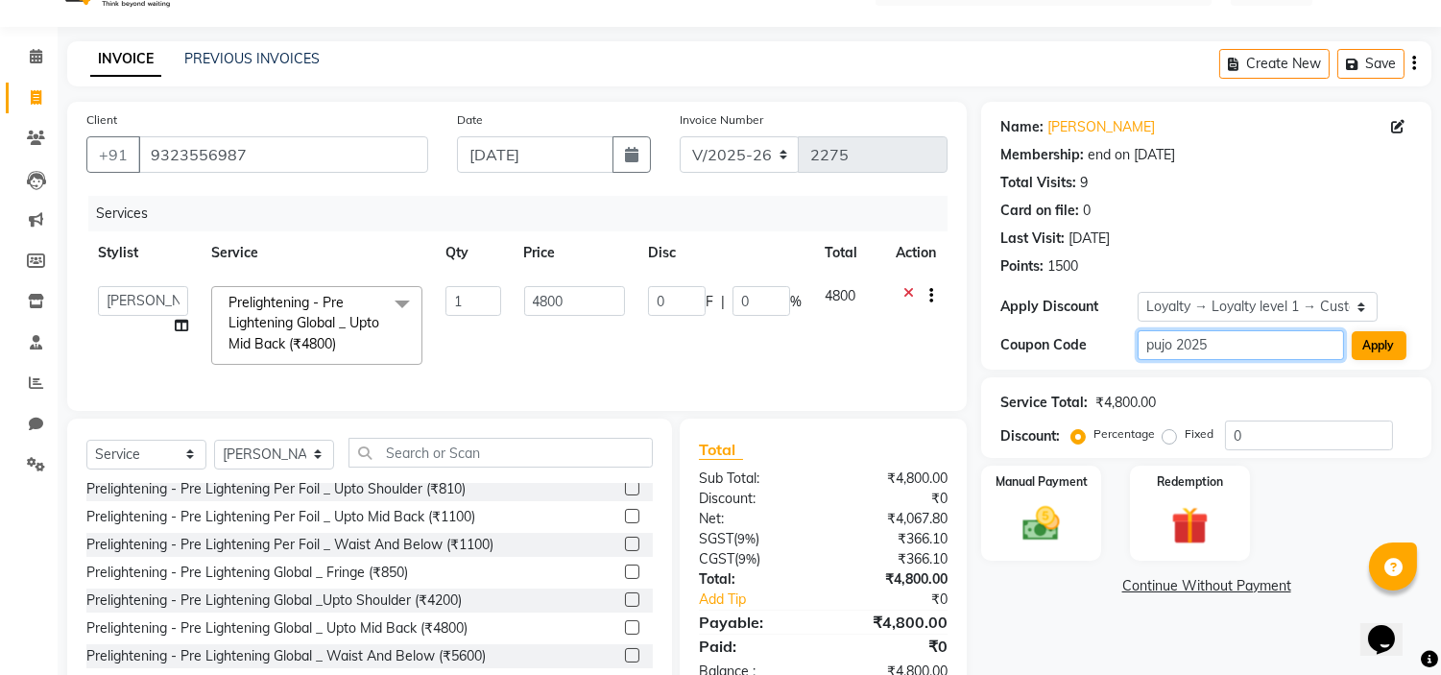
type input "pujo 2025"
click at [1379, 348] on button "Apply" at bounding box center [1379, 345] width 55 height 29
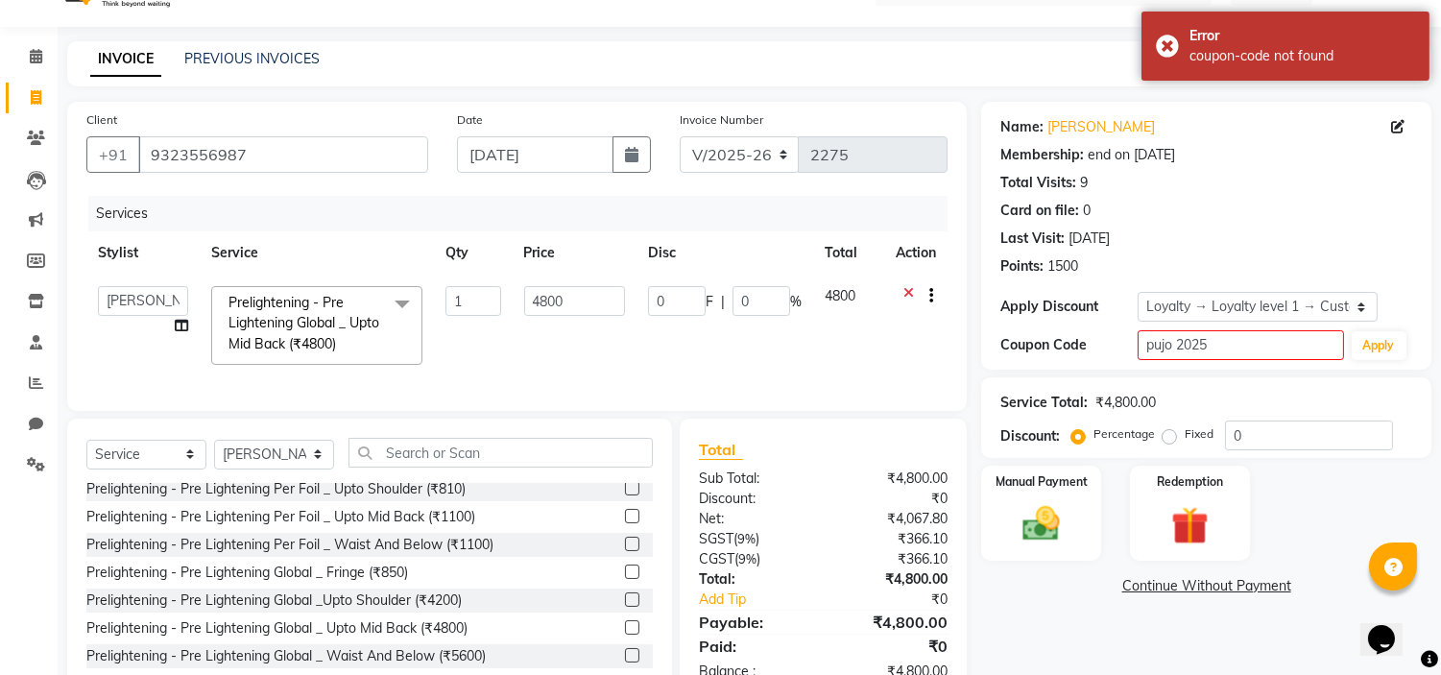
click at [1293, 205] on div "Card on file: 0" at bounding box center [1206, 211] width 412 height 20
click at [39, 65] on span at bounding box center [36, 57] width 34 height 22
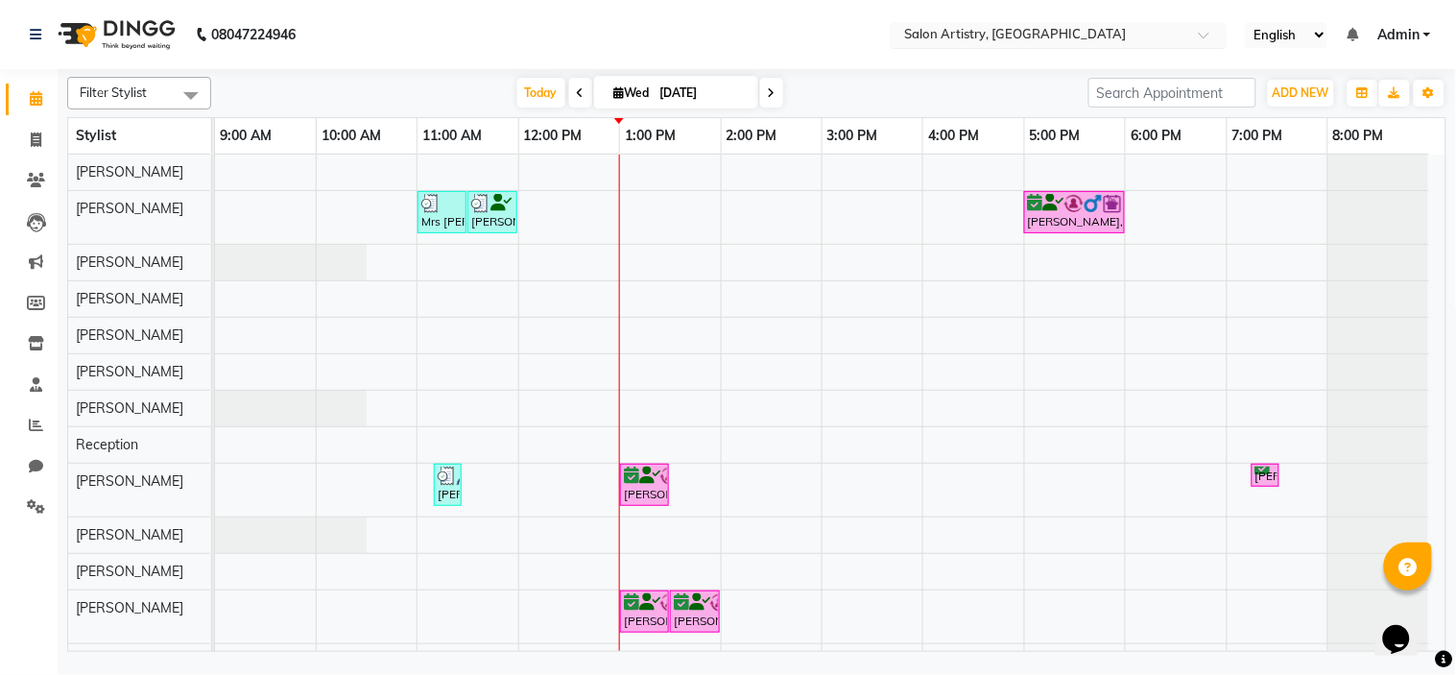
click at [1051, 41] on input "text" at bounding box center [1039, 36] width 278 height 19
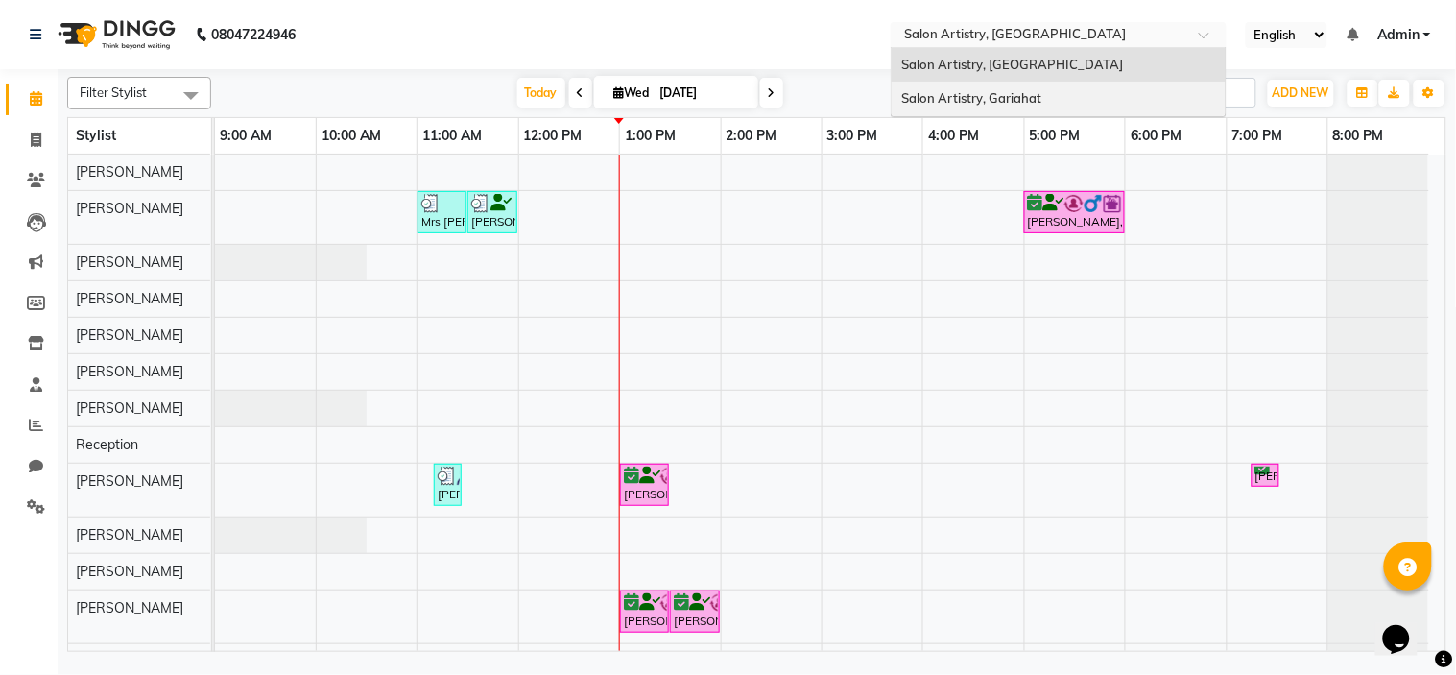
click at [1048, 90] on div "Salon Artistry, Gariahat" at bounding box center [1059, 99] width 334 height 35
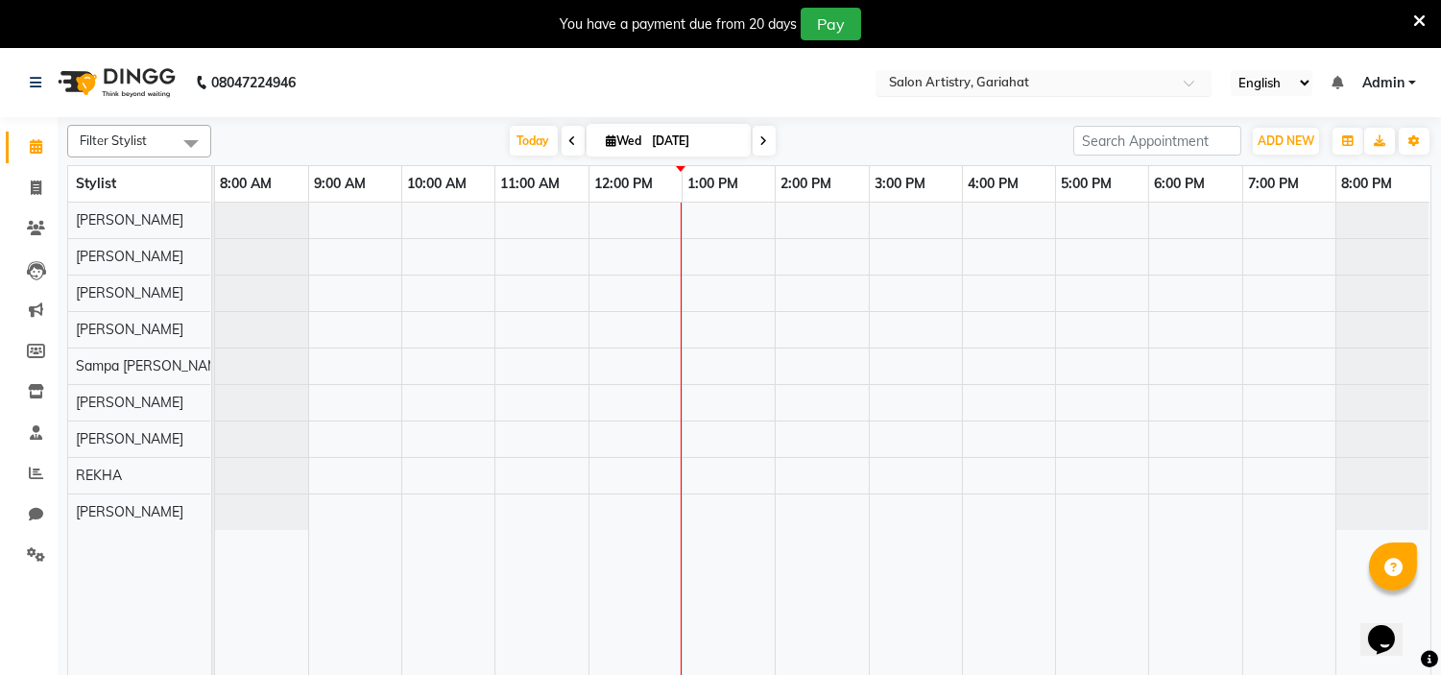
click at [1136, 86] on input "text" at bounding box center [1024, 84] width 278 height 19
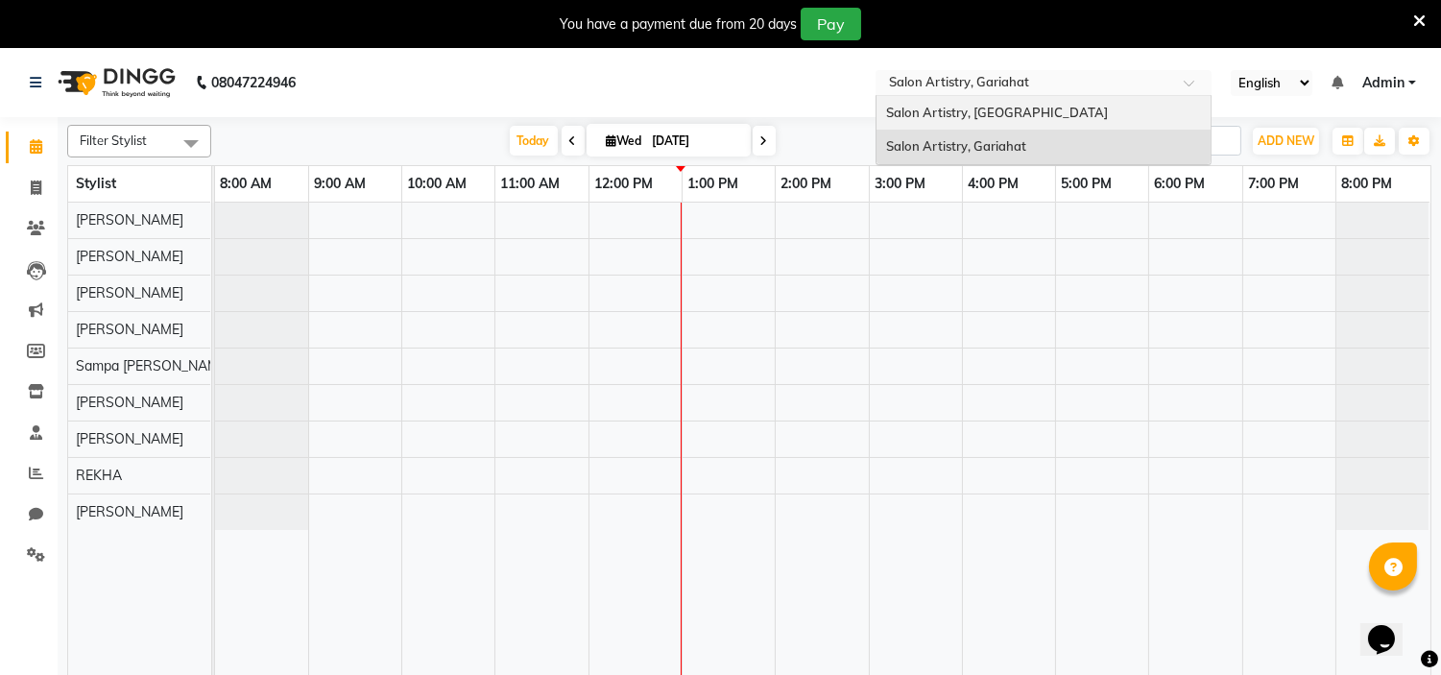
click at [1116, 110] on div "Salon Artistry, [GEOGRAPHIC_DATA]" at bounding box center [1043, 113] width 334 height 35
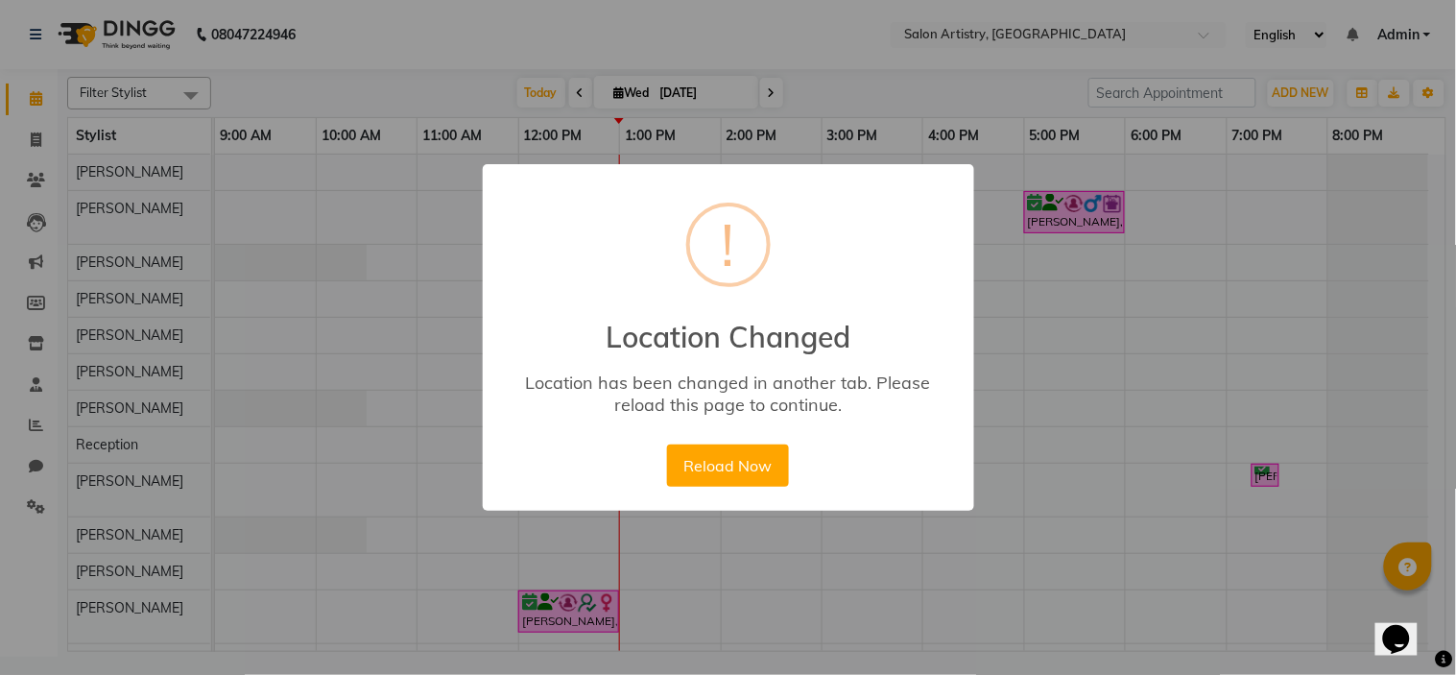
scroll to position [154, 0]
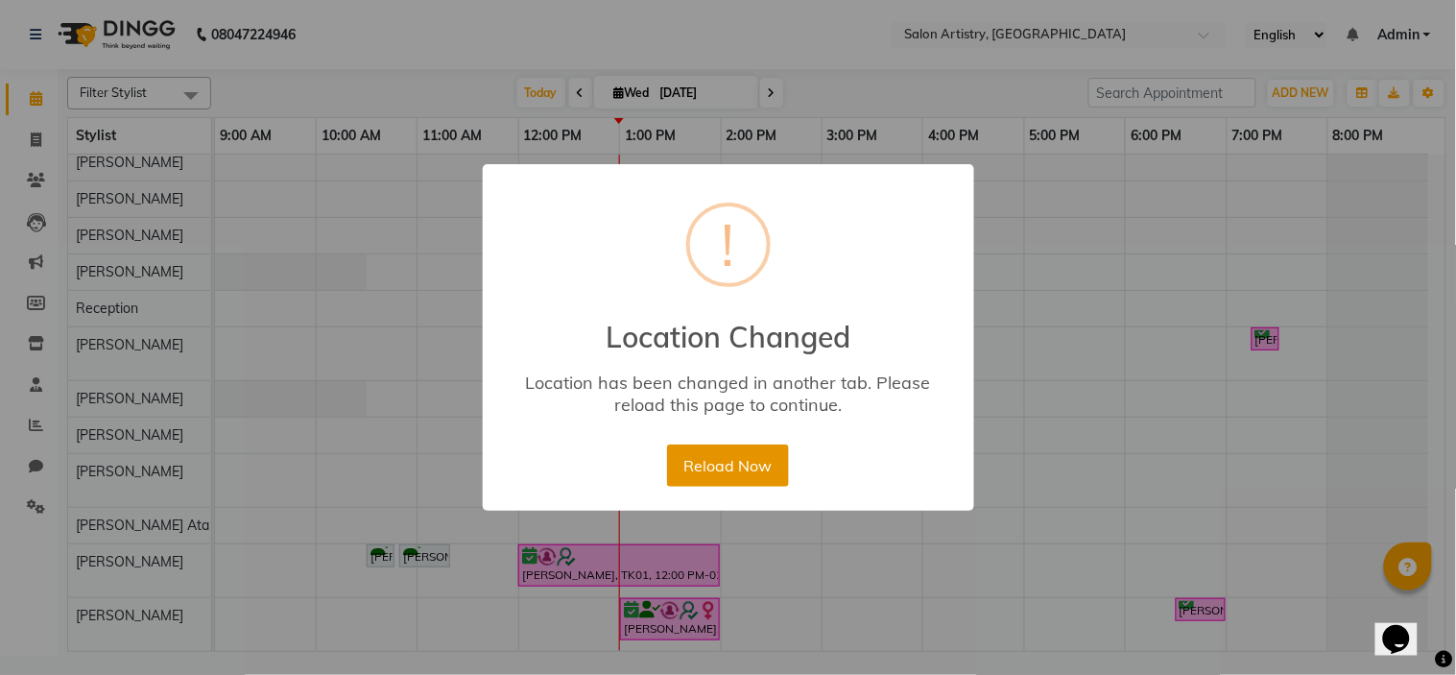
click at [724, 457] on button "Reload Now" at bounding box center [728, 465] width 122 height 42
